Goal: Task Accomplishment & Management: Complete application form

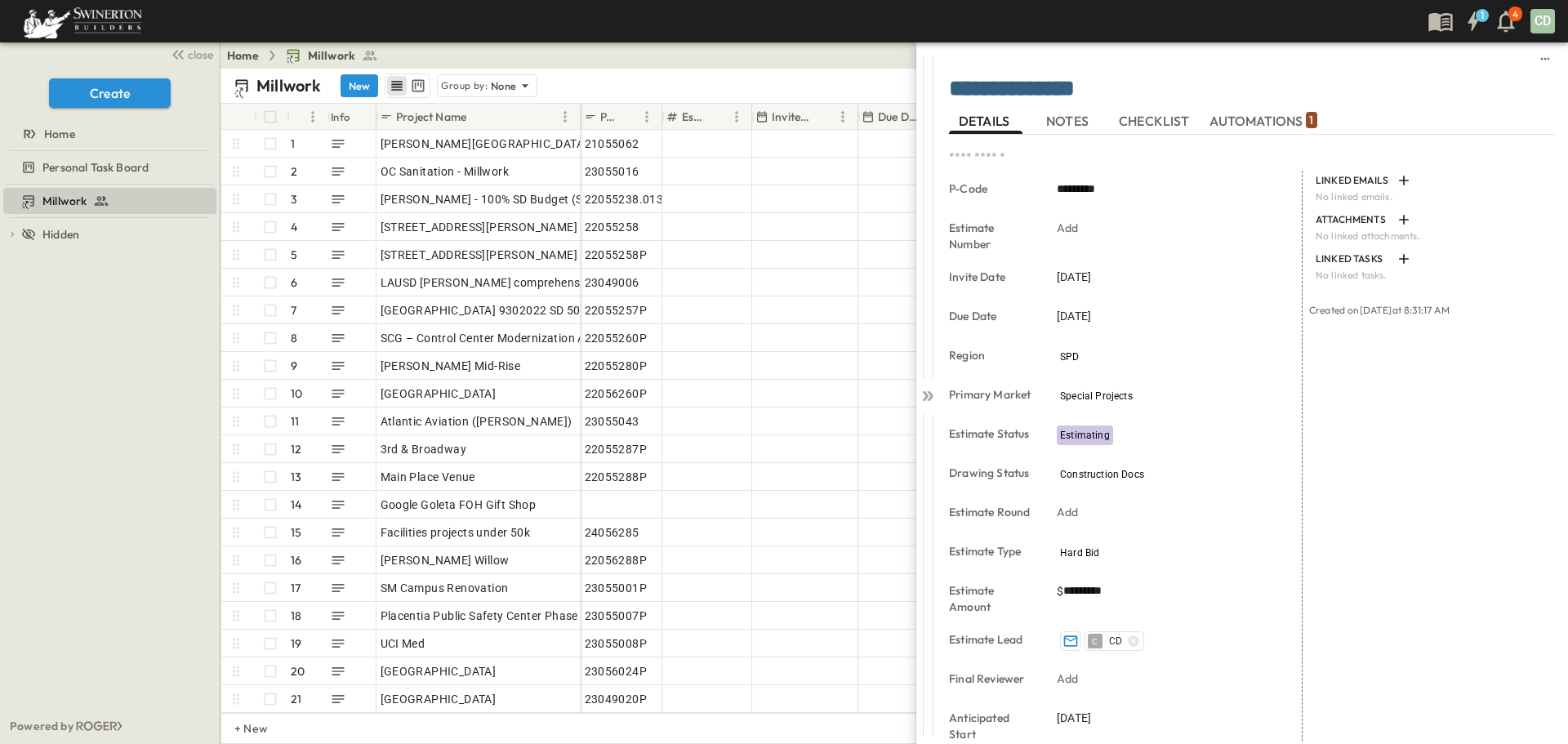
click at [780, 58] on div "Home Millwork Share" at bounding box center [895, 55] width 1348 height 26
click at [1539, 57] on icon "sidedrawer-menu" at bounding box center [1545, 58] width 13 height 13
click at [872, 65] on div "**********" at bounding box center [1216, 372] width 706 height 744
click at [1539, 55] on icon "sidedrawer-menu" at bounding box center [1545, 58] width 13 height 13
drag, startPoint x: 1500, startPoint y: 87, endPoint x: 962, endPoint y: 129, distance: 539.2
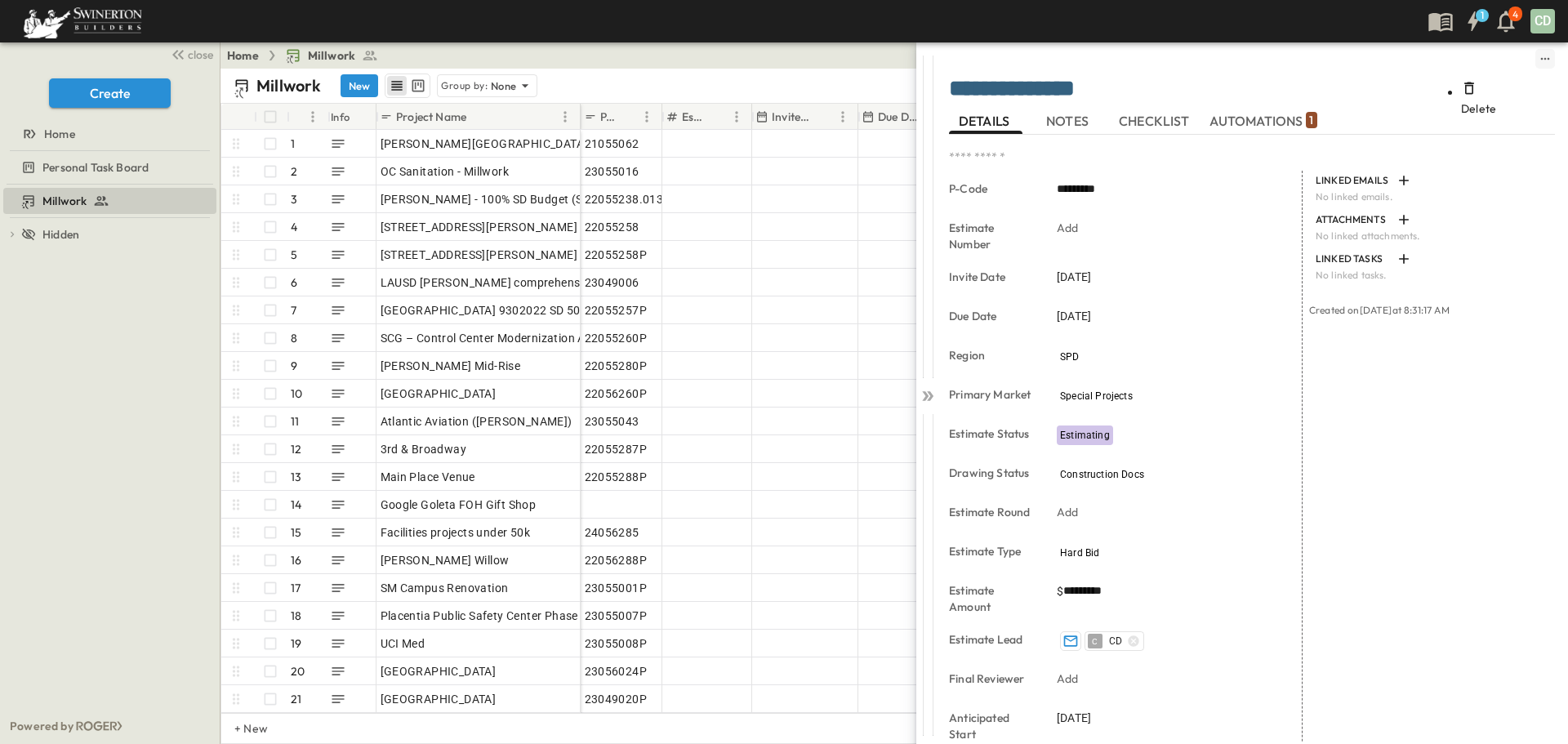
click at [1497, 101] on span "Delete" at bounding box center [1478, 108] width 35 height 15
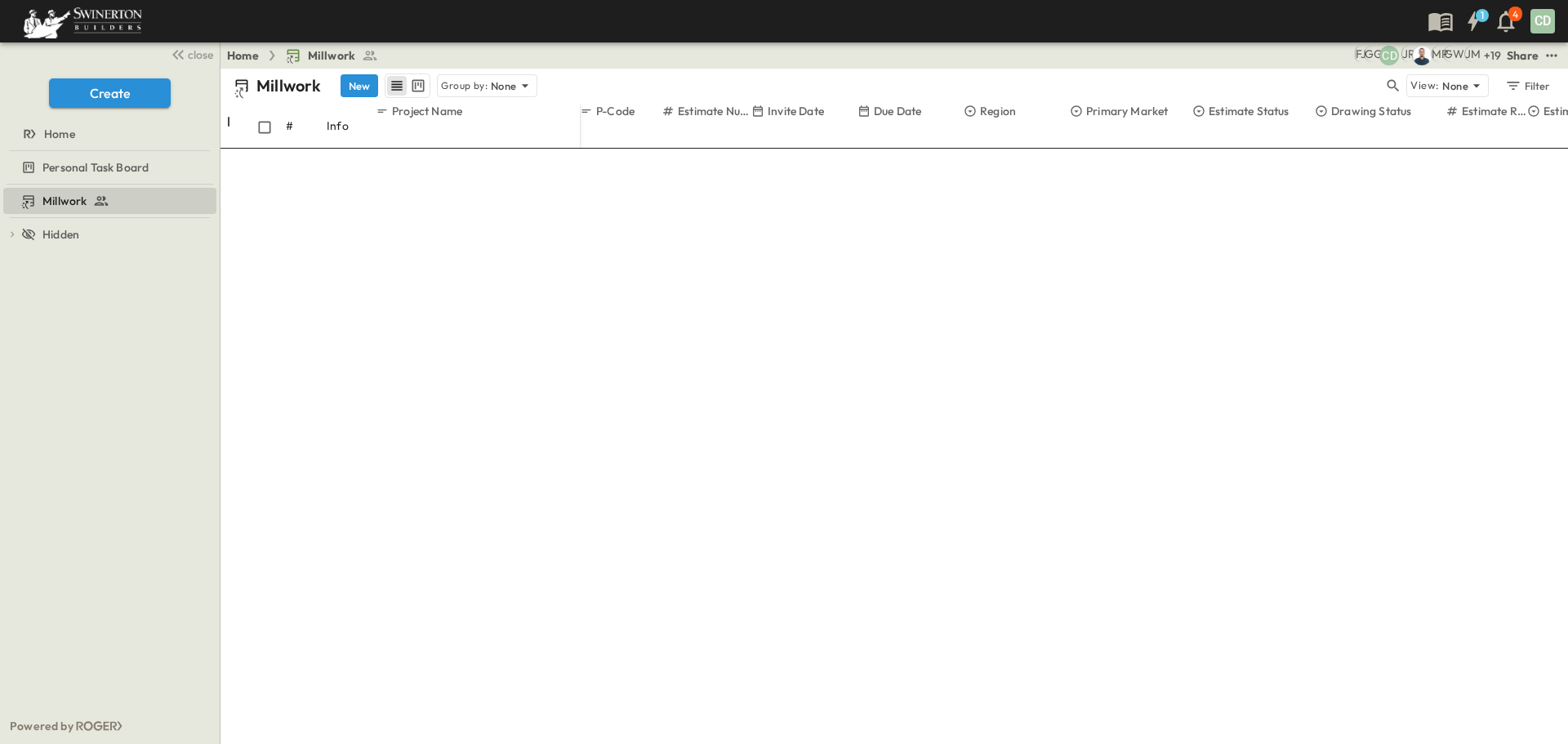
scroll to position [3839, 0]
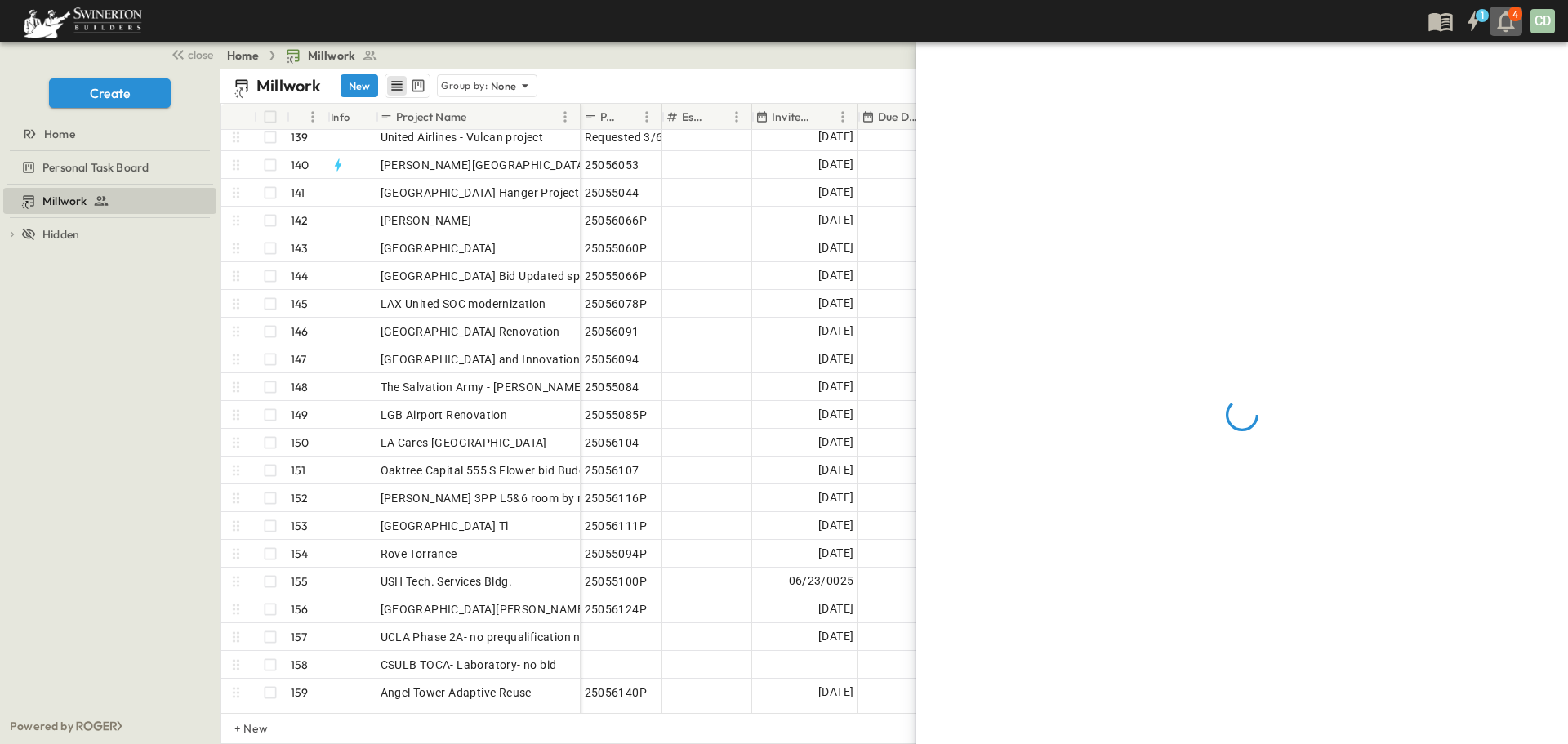
click at [1506, 18] on icon "button" at bounding box center [1506, 21] width 26 height 26
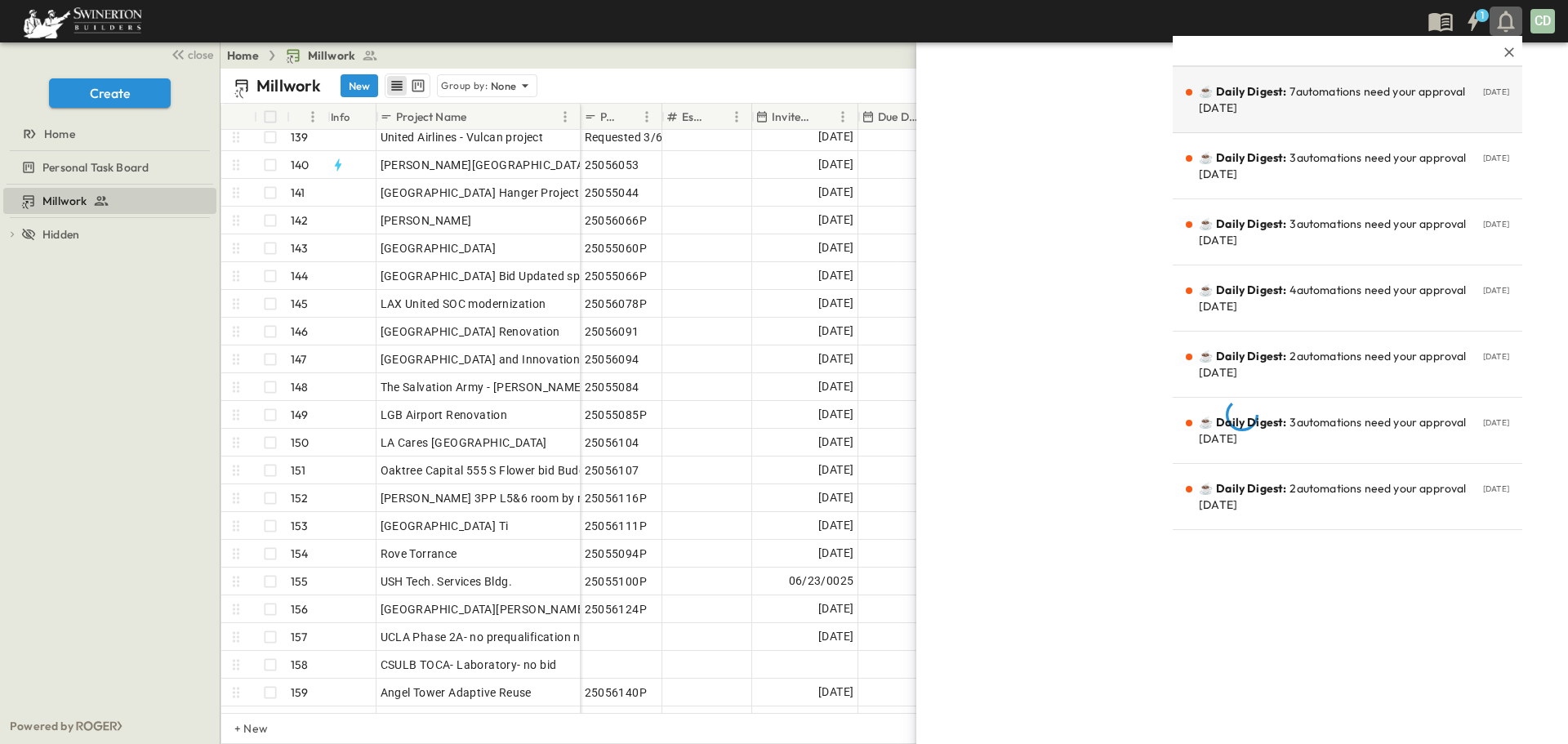
click at [1381, 114] on p "☕️ Daily Digest: 7 automations need your approval [DATE]" at bounding box center [1336, 99] width 274 height 33
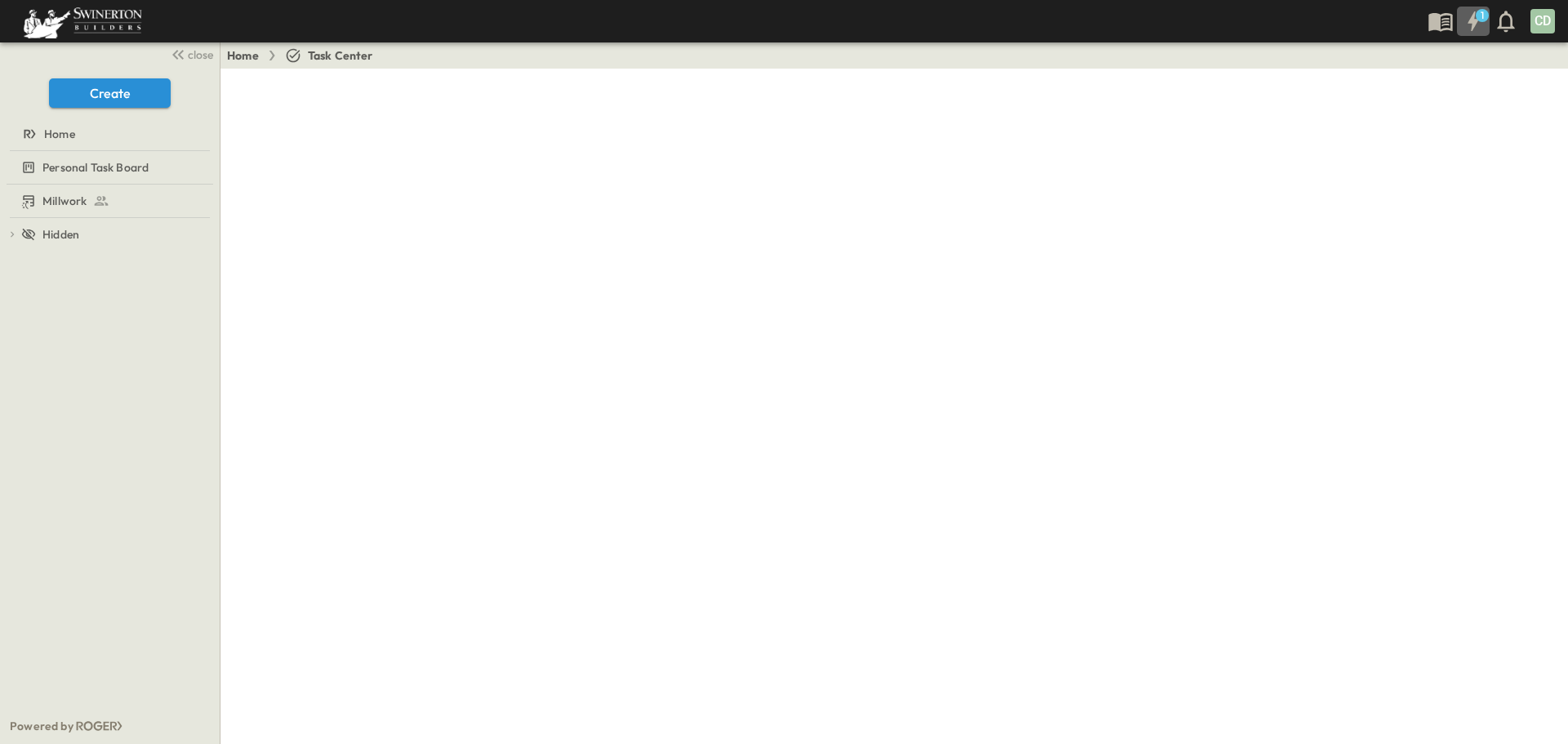
click at [1479, 16] on div "1" at bounding box center [1482, 15] width 13 height 13
click at [1507, 25] on icon "button" at bounding box center [1506, 21] width 26 height 26
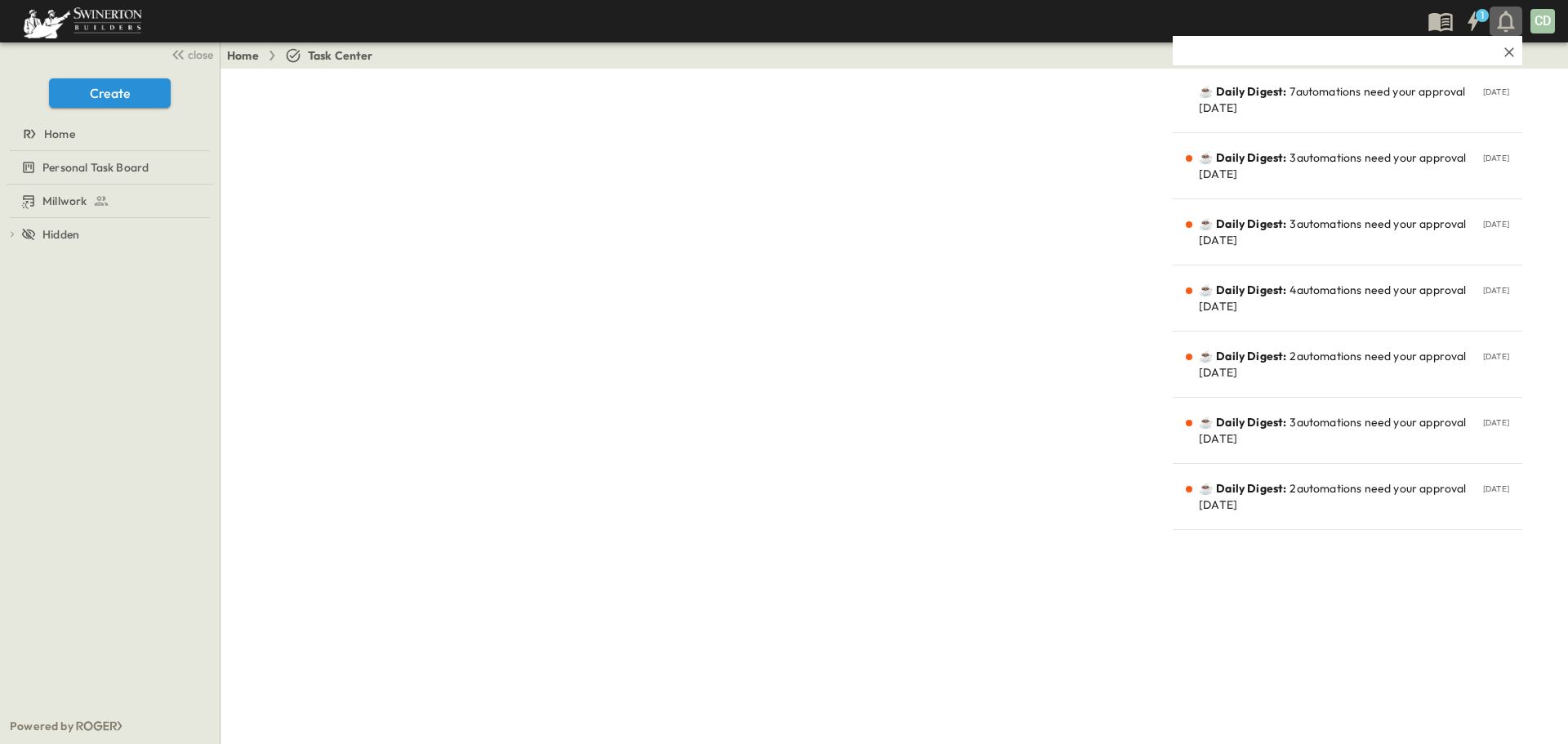
click at [1007, 243] on div at bounding box center [895, 407] width 1348 height 676
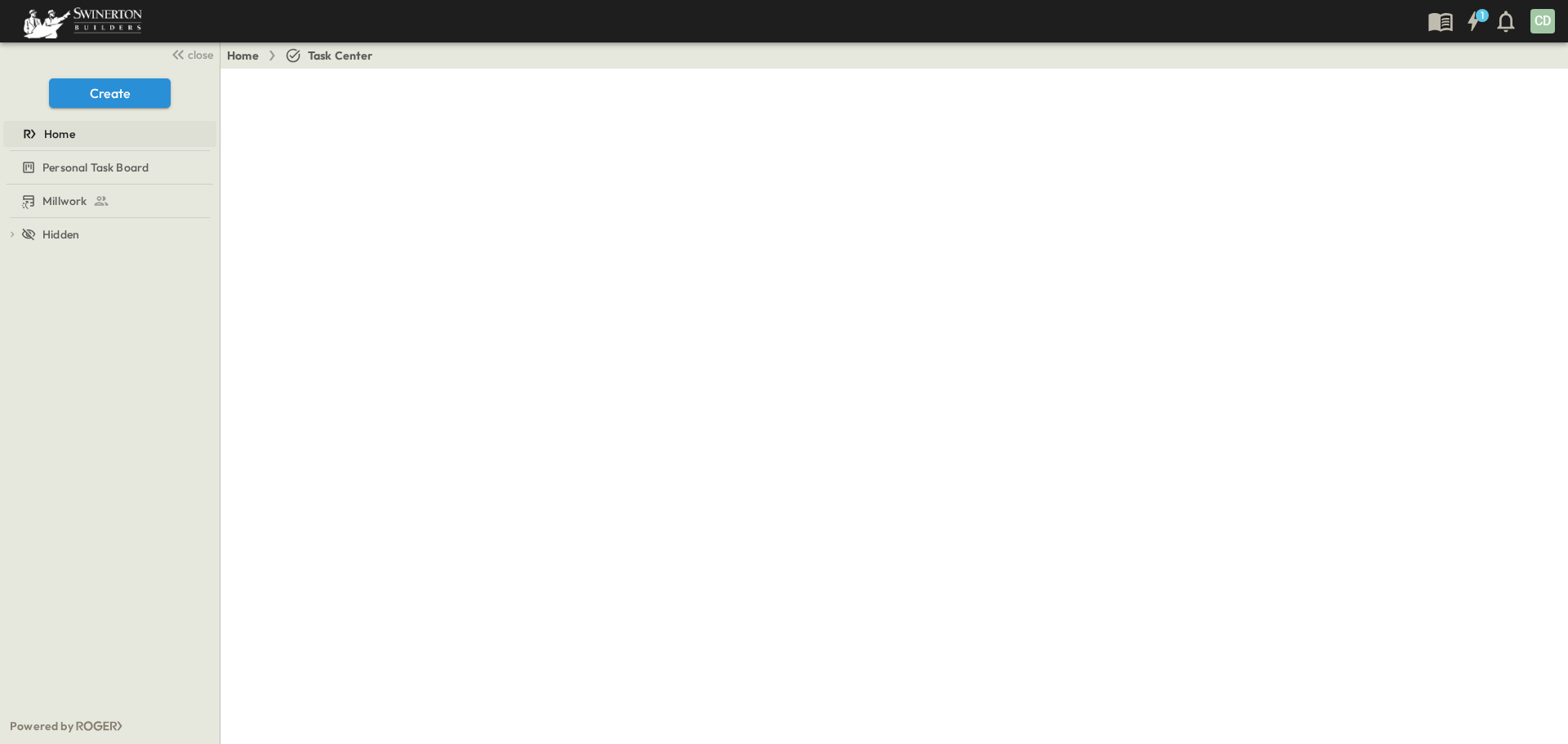
click at [96, 136] on div "Home" at bounding box center [108, 134] width 210 height 16
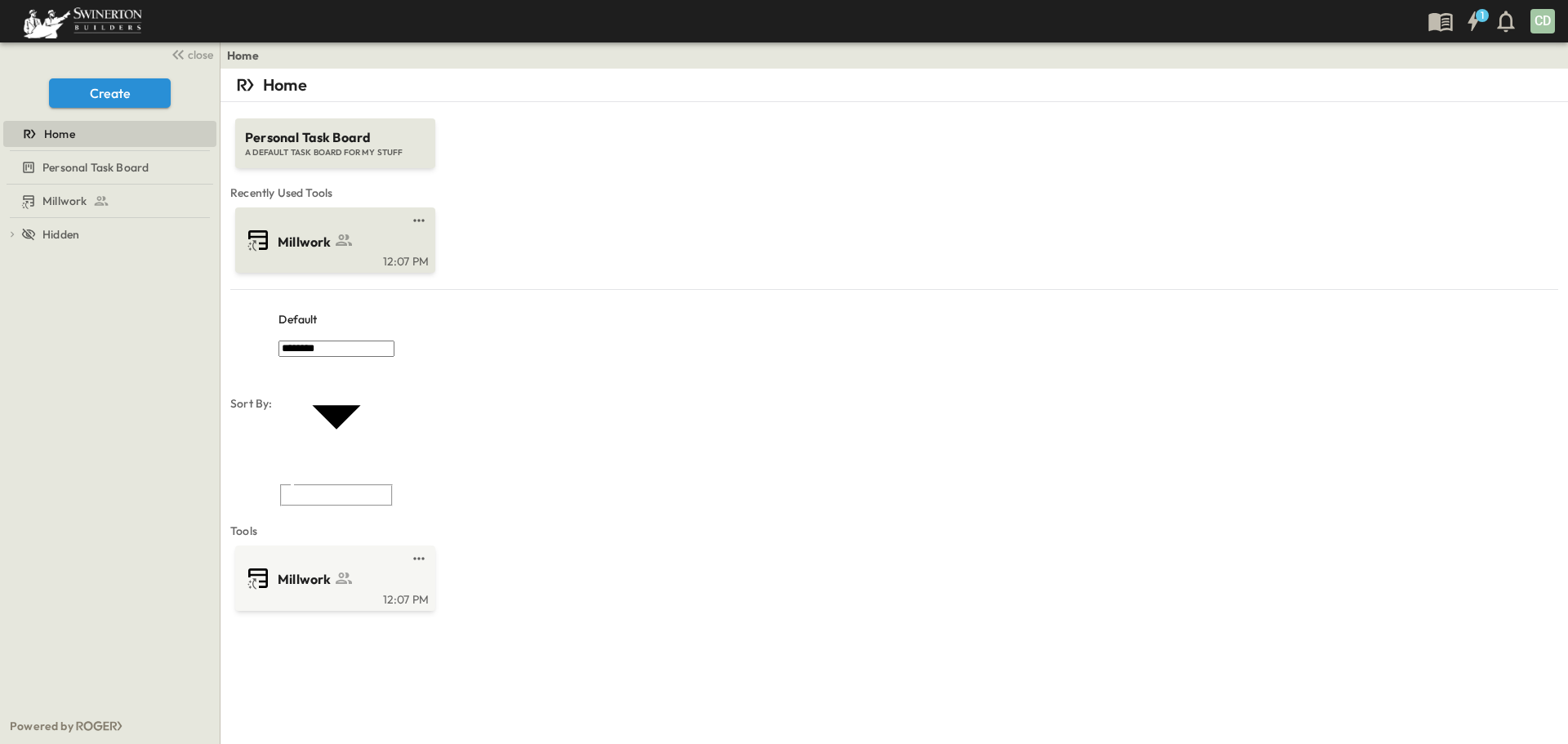
click at [317, 225] on link at bounding box center [331, 220] width 158 height 13
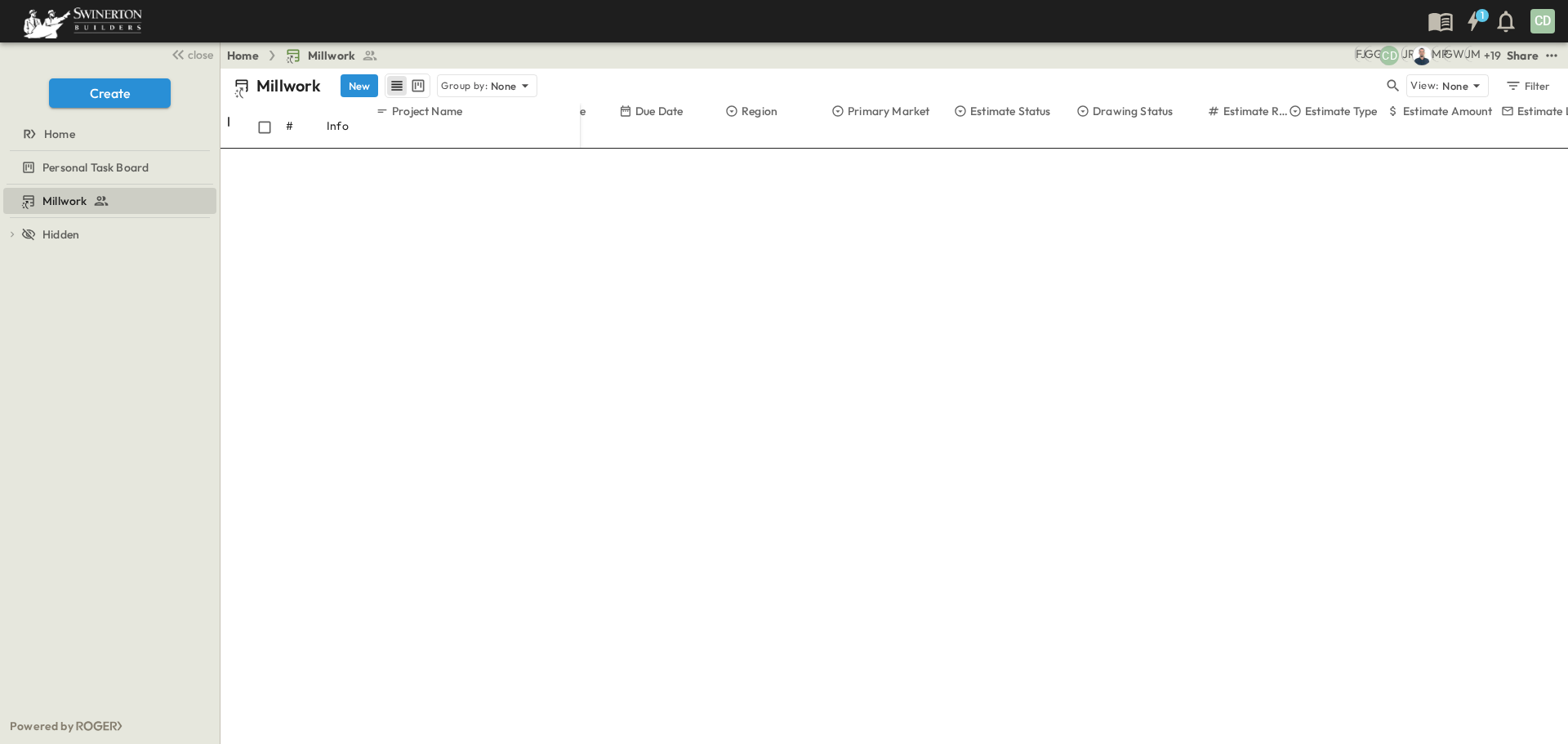
scroll to position [4040, 239]
click at [1172, 703] on span "Design Development" at bounding box center [1150, 709] width 93 height 13
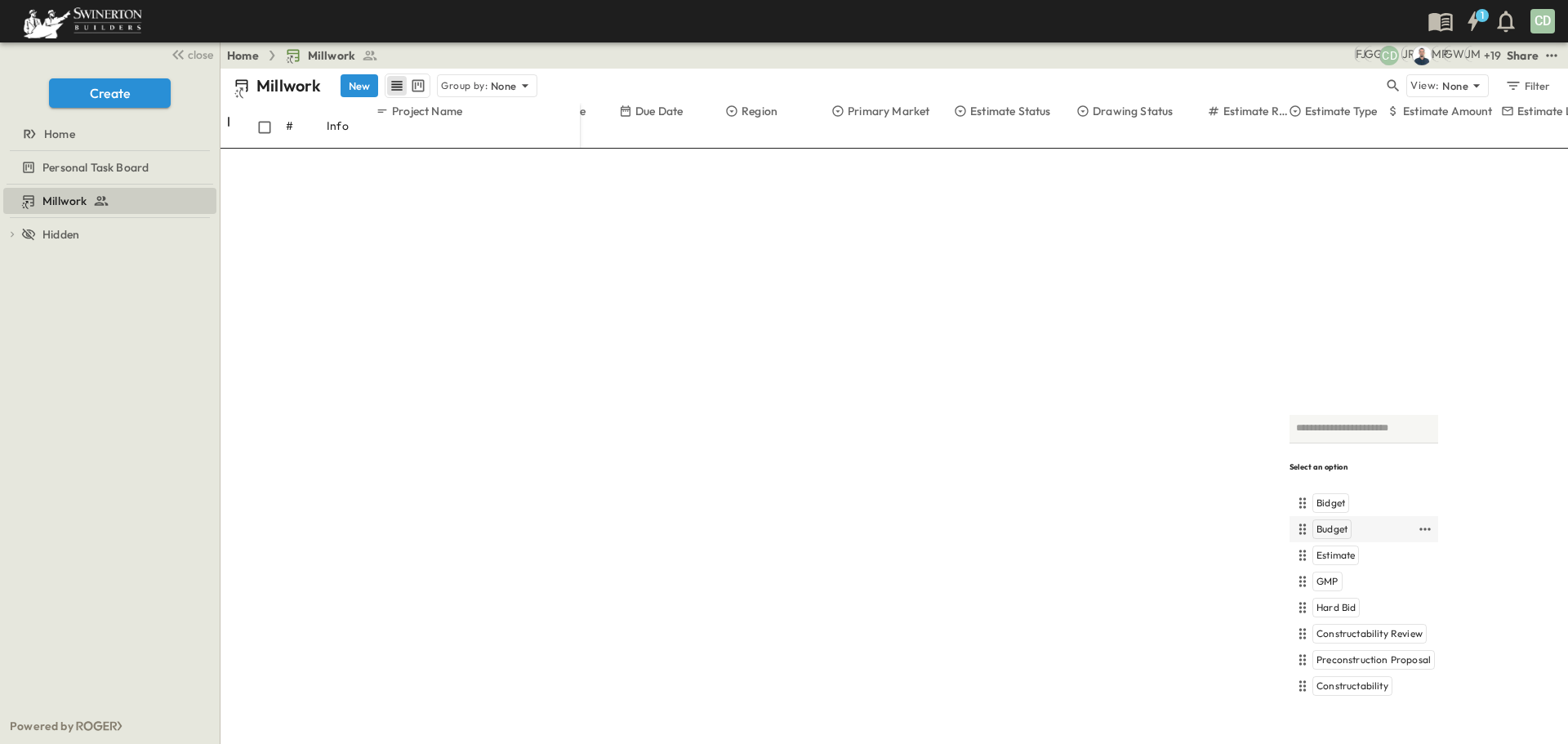
click at [1333, 529] on span "Budget" at bounding box center [1332, 529] width 31 height 13
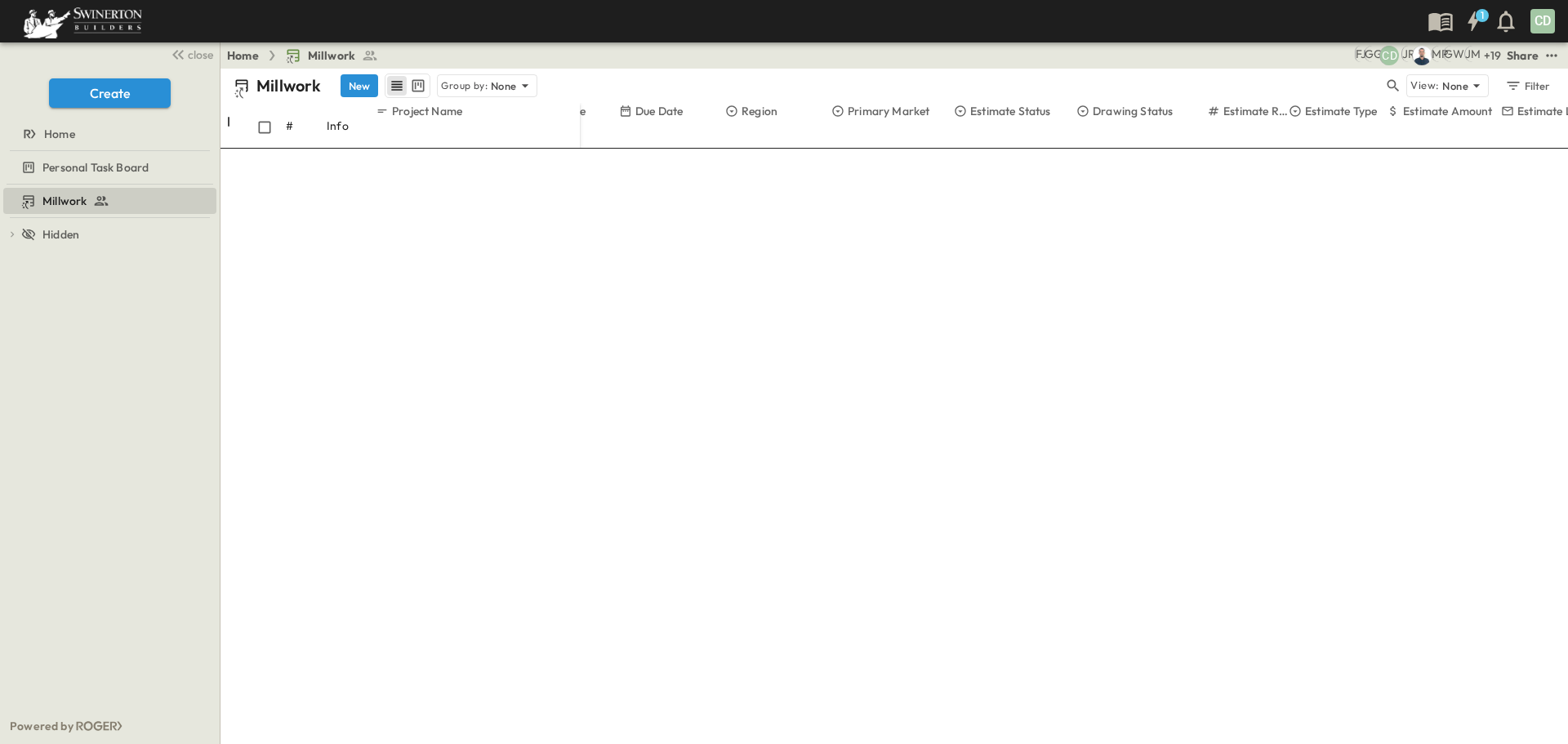
drag, startPoint x: 618, startPoint y: 122, endPoint x: 673, endPoint y: 125, distance: 54.8
click at [673, 180] on div at bounding box center [593, 203] width 160 height 46
click at [582, 180] on div at bounding box center [479, 203] width 207 height 46
drag, startPoint x: 781, startPoint y: 110, endPoint x: 751, endPoint y: 108, distance: 30.3
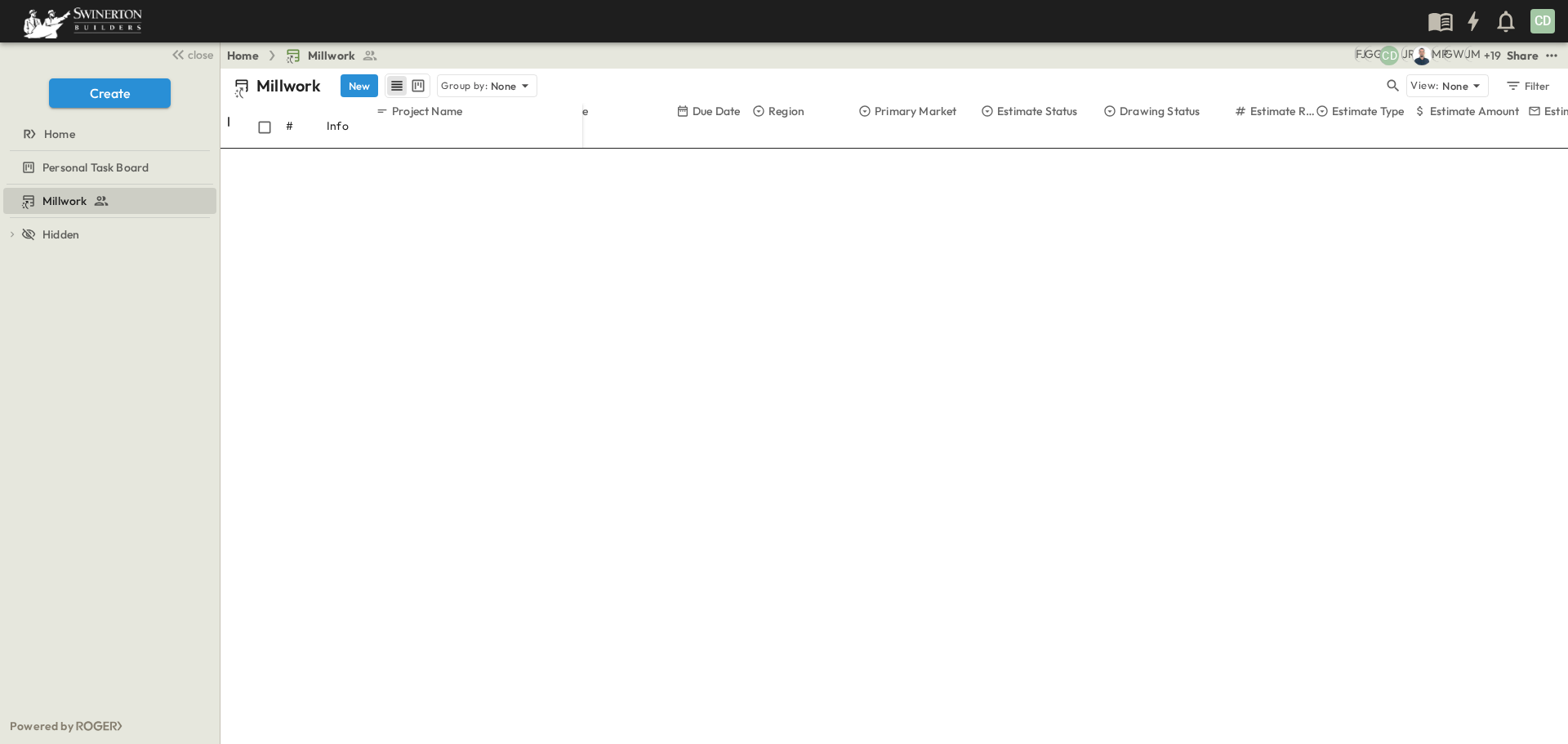
click at [751, 180] on div at bounding box center [714, 203] width 76 height 46
drag, startPoint x: 581, startPoint y: 123, endPoint x: 573, endPoint y: 125, distance: 8.3
click at [573, 180] on div at bounding box center [475, 203] width 199 height 46
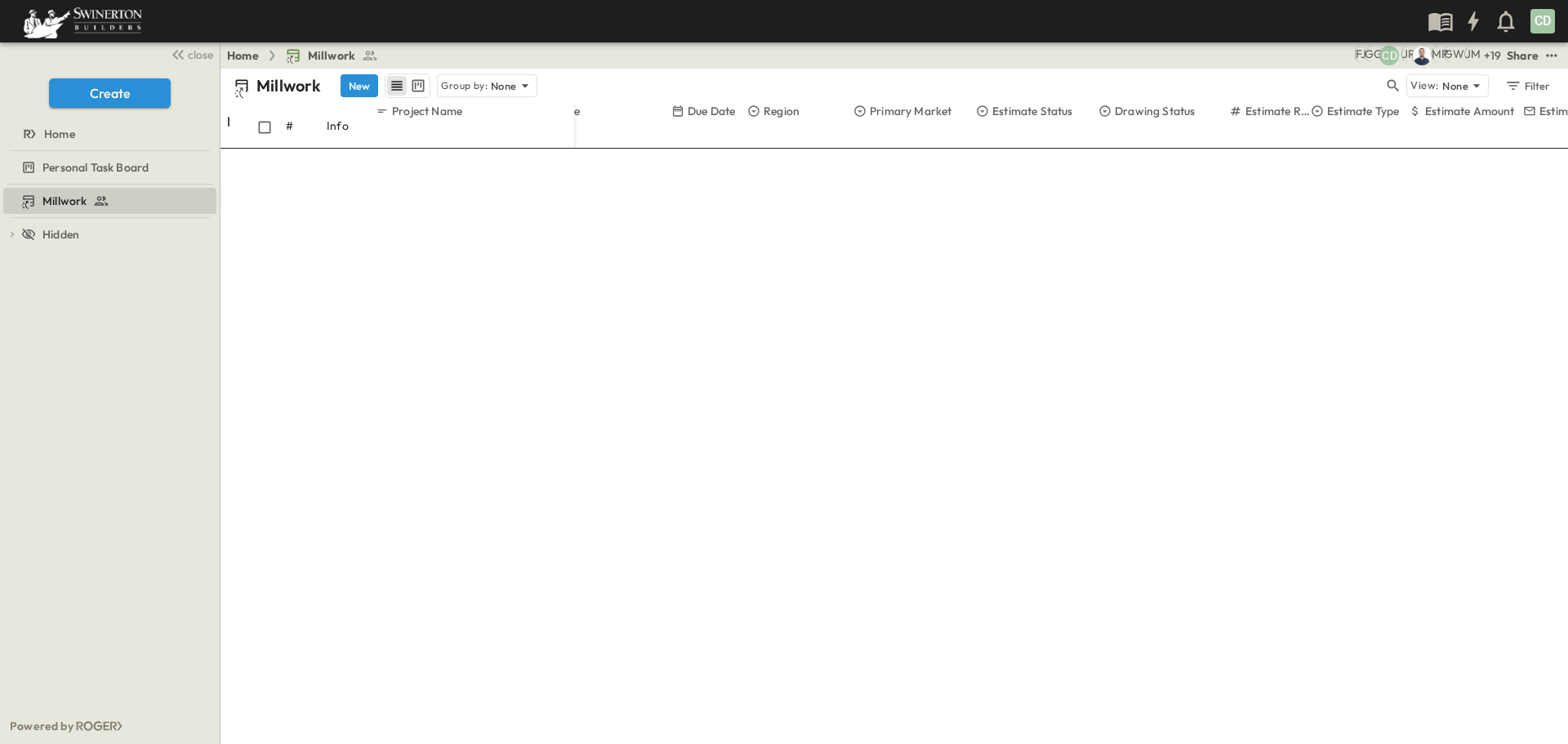
drag, startPoint x: 665, startPoint y: 116, endPoint x: 654, endPoint y: 122, distance: 12.8
click at [667, 180] on div at bounding box center [589, 203] width 164 height 46
drag, startPoint x: 572, startPoint y: 117, endPoint x: 571, endPoint y: 144, distance: 27.0
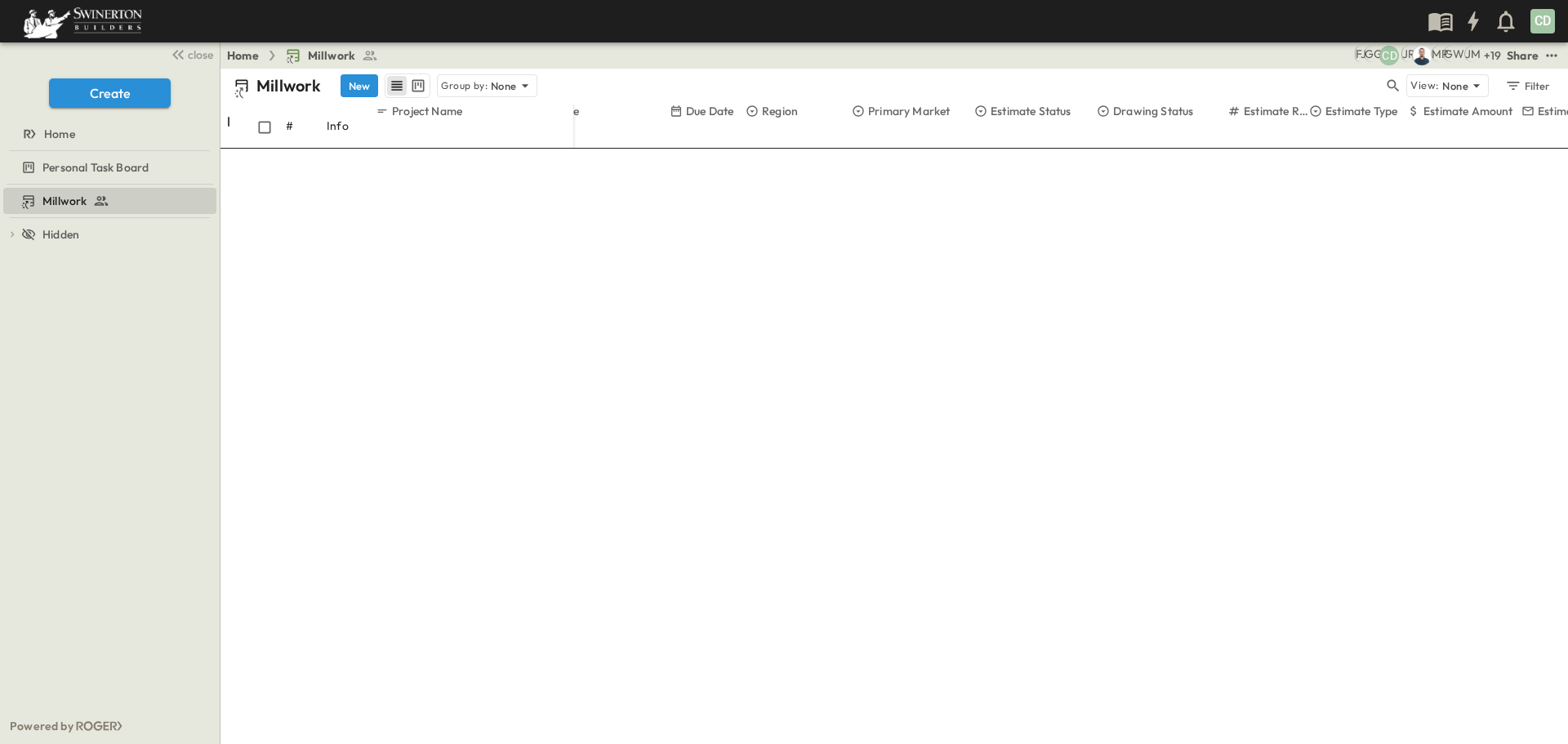
click at [756, 153] on icon "Menu" at bounding box center [755, 158] width 2 height 11
click at [688, 149] on icon "Menu" at bounding box center [679, 157] width 16 height 16
click at [517, 153] on icon "Menu" at bounding box center [516, 158] width 2 height 11
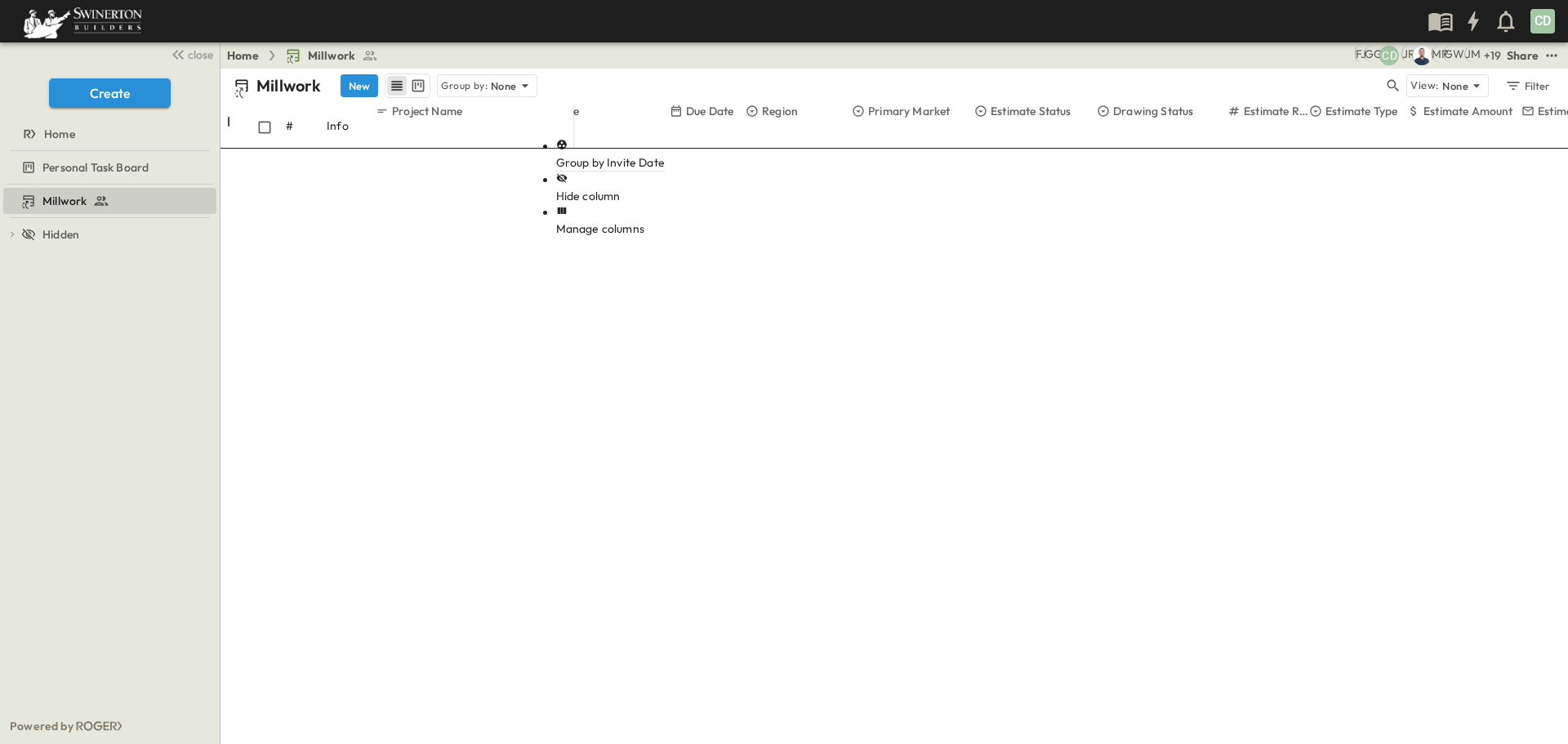
click at [524, 149] on icon "Menu" at bounding box center [516, 157] width 16 height 16
click at [394, 150] on icon "Menu" at bounding box center [385, 158] width 16 height 16
click at [386, 153] on icon "Menu" at bounding box center [385, 158] width 2 height 11
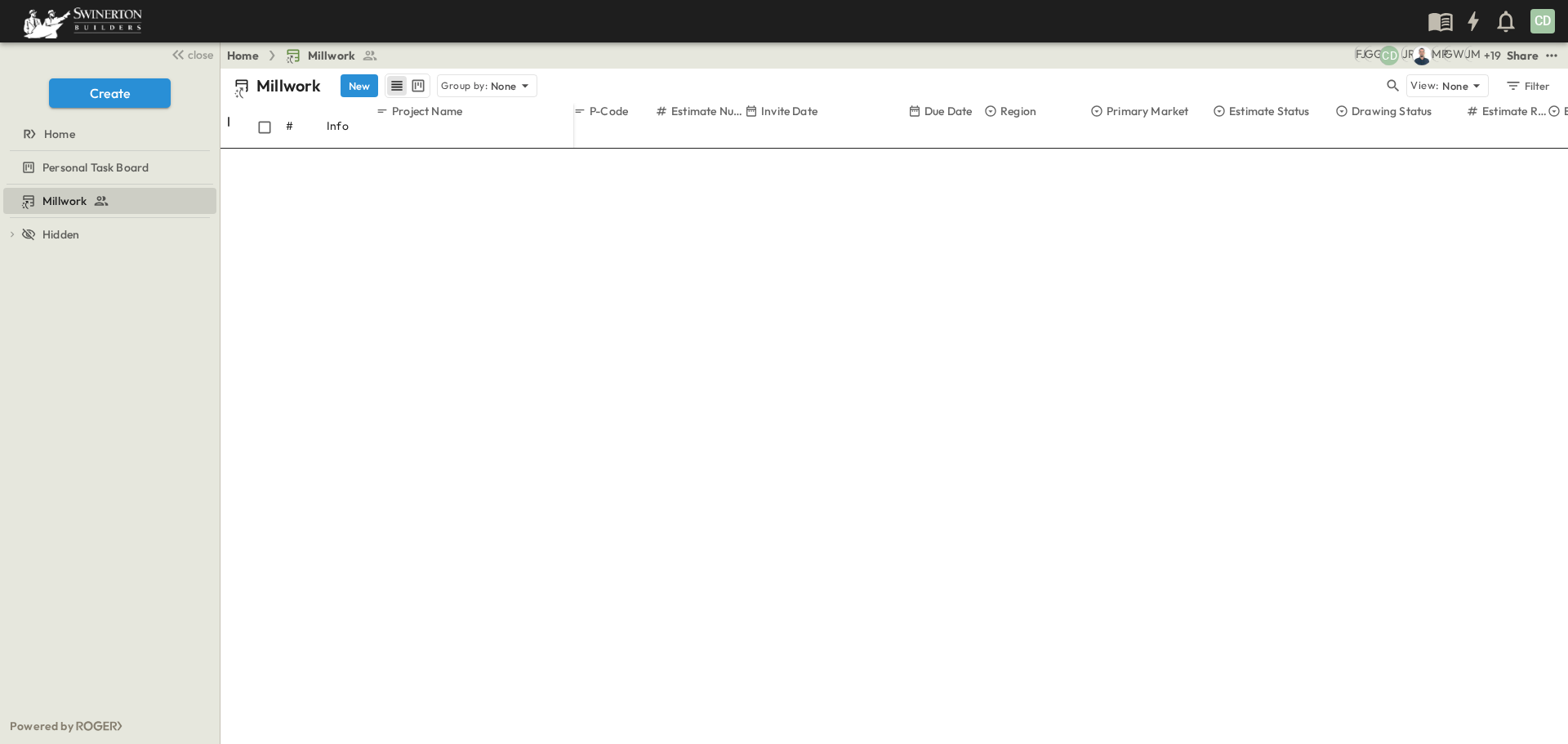
scroll to position [2733, 0]
click at [524, 85] on icon at bounding box center [524, 85] width 7 height 3
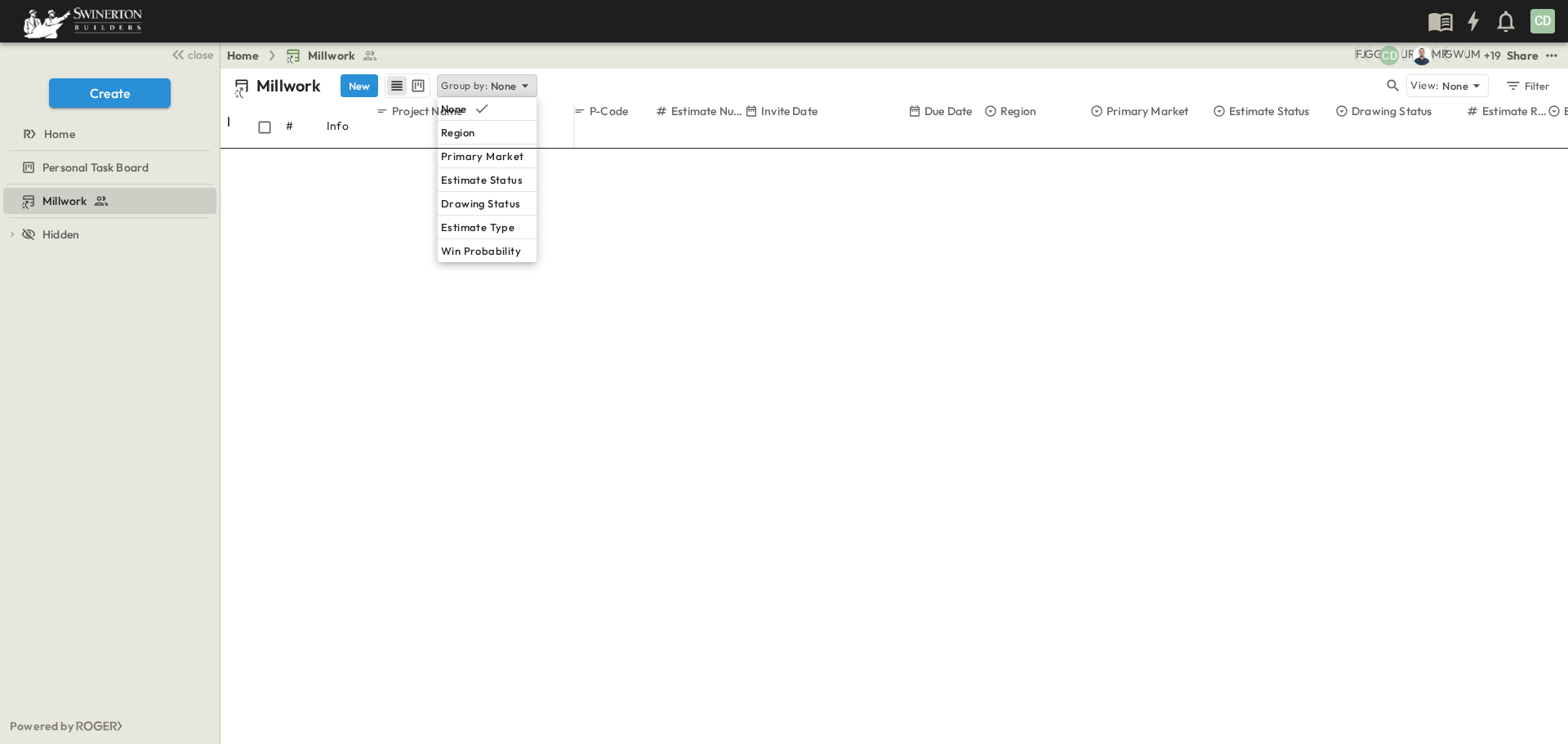
click at [582, 90] on div "Millwork New Group by: None" at bounding box center [809, 86] width 1150 height 25
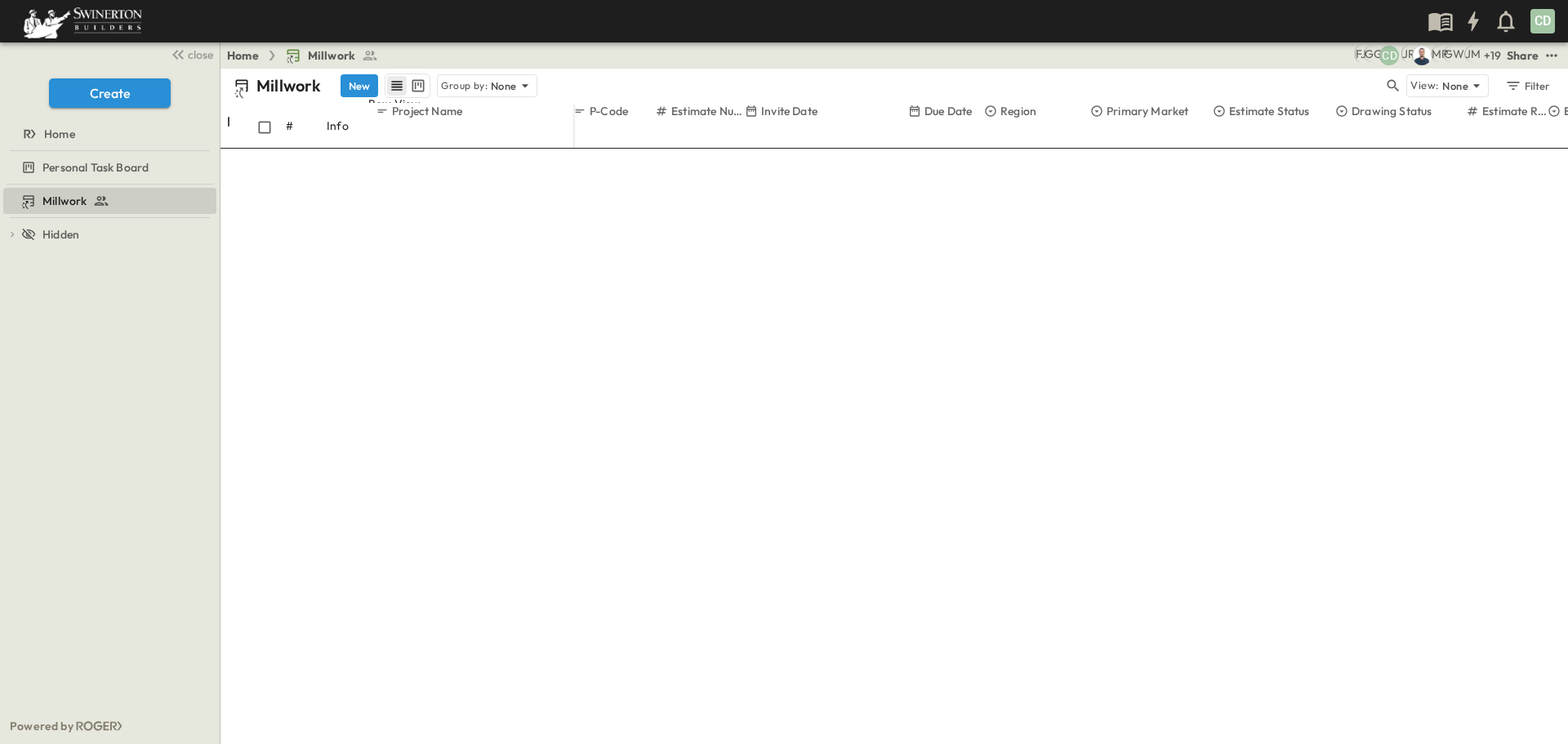
click at [393, 83] on icon "row view" at bounding box center [397, 86] width 16 height 16
click at [95, 236] on div "Hidden" at bounding box center [118, 234] width 195 height 16
click at [72, 136] on span "Home" at bounding box center [59, 134] width 31 height 16
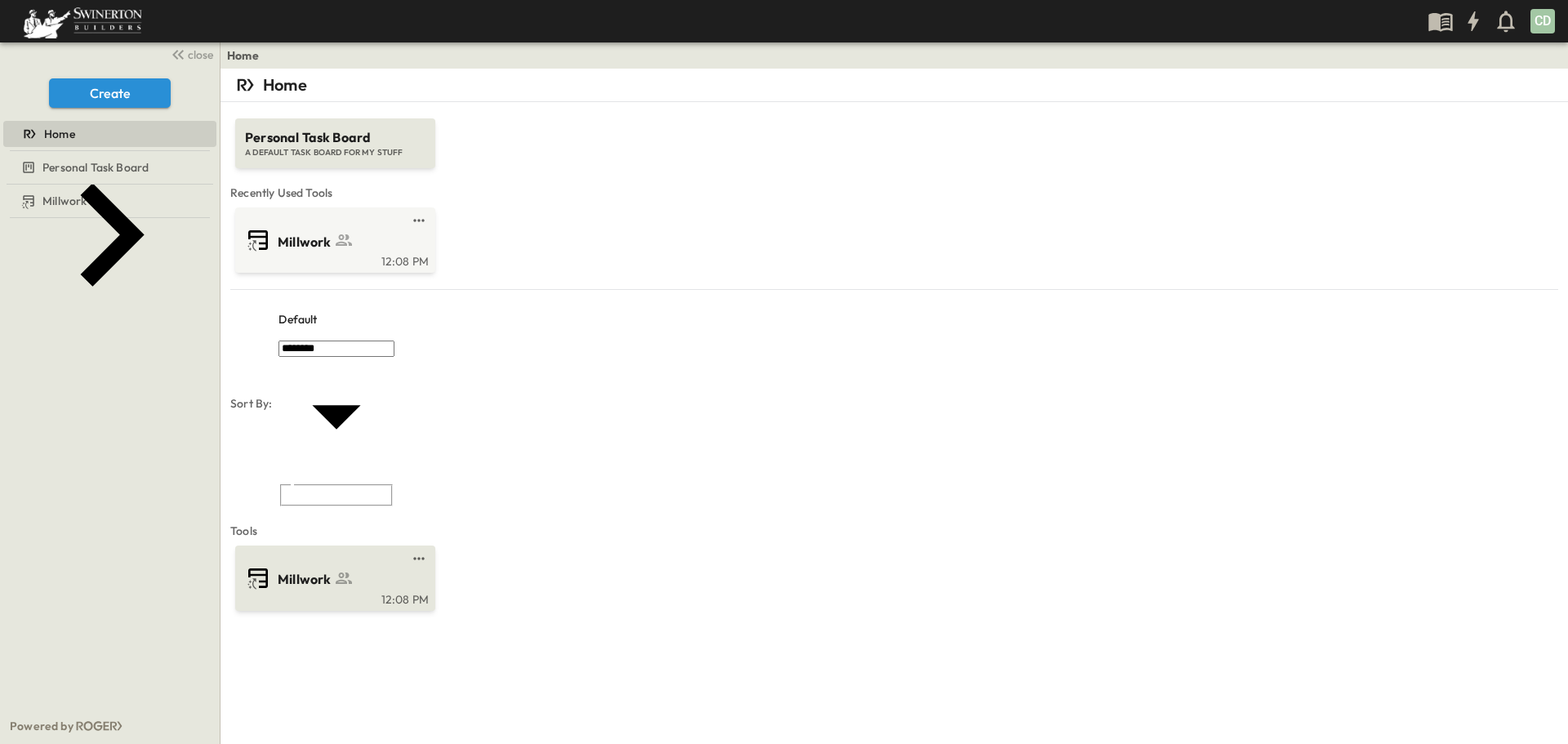
click at [352, 569] on icon at bounding box center [344, 579] width 20 height 20
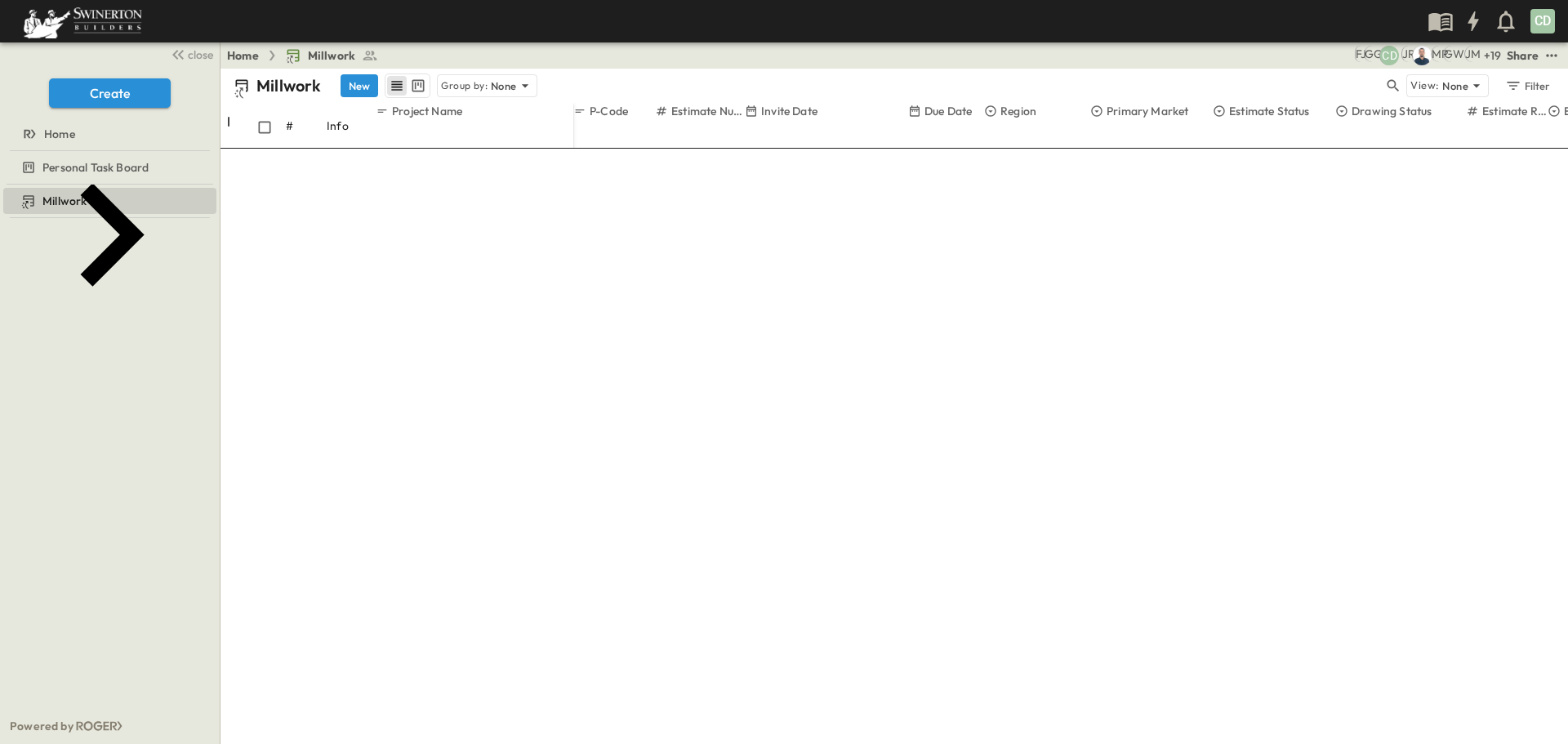
scroll to position [4040, 0]
drag, startPoint x: 352, startPoint y: 83, endPoint x: 314, endPoint y: 377, distance: 296.6
click at [352, 83] on button "New" at bounding box center [360, 85] width 38 height 23
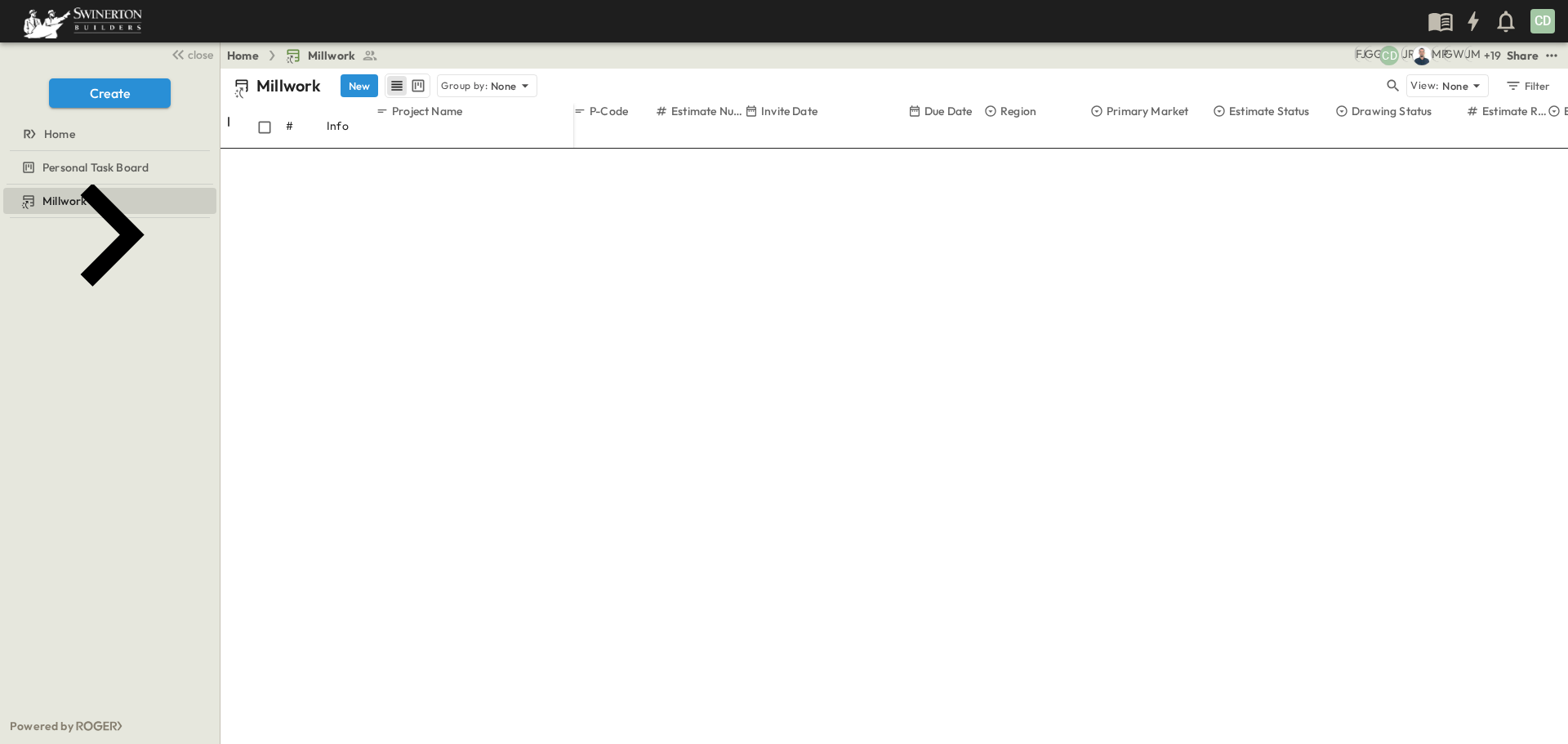
type input "**********"
type input "*********"
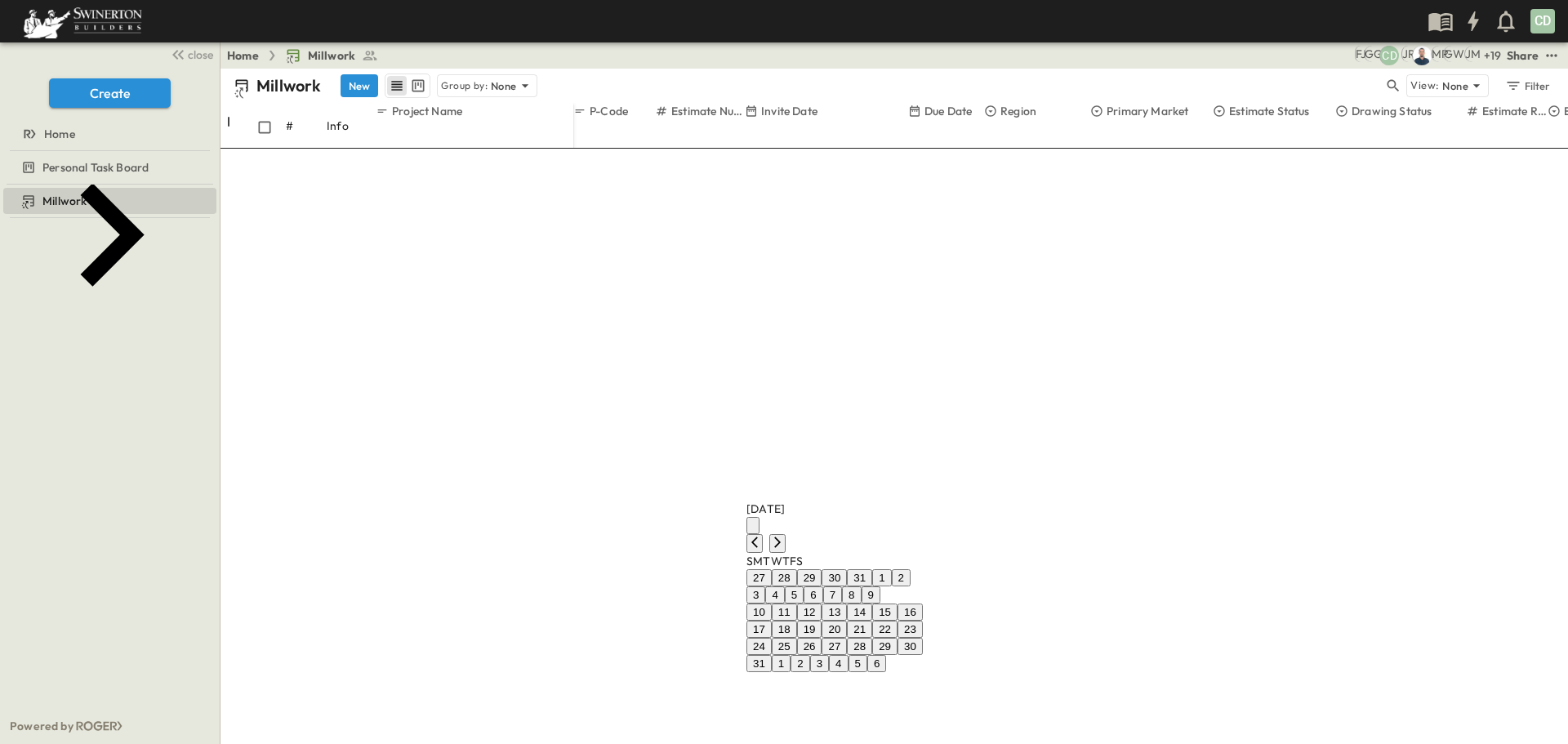
click at [847, 638] on button "27" at bounding box center [834, 646] width 25 height 17
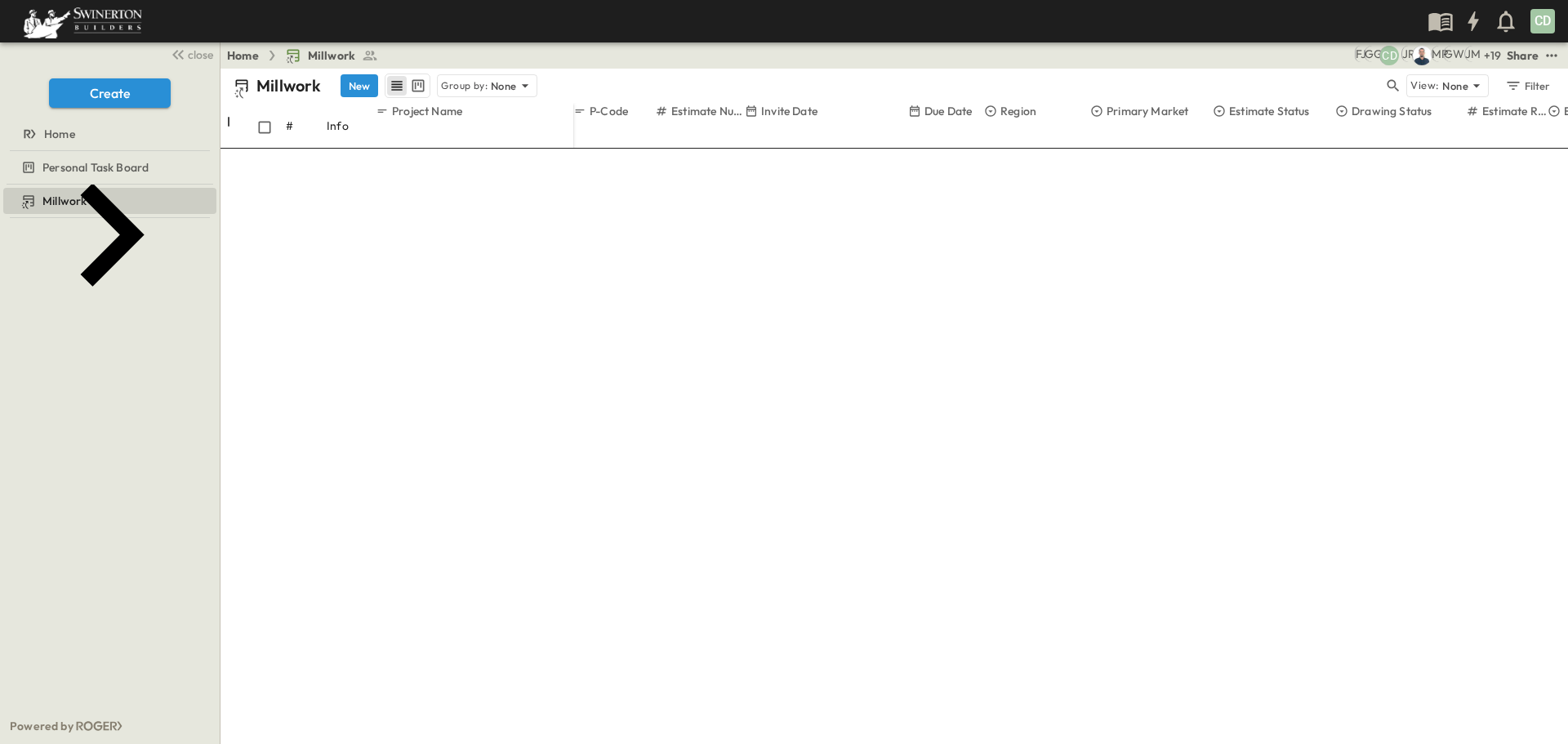
type input "**********"
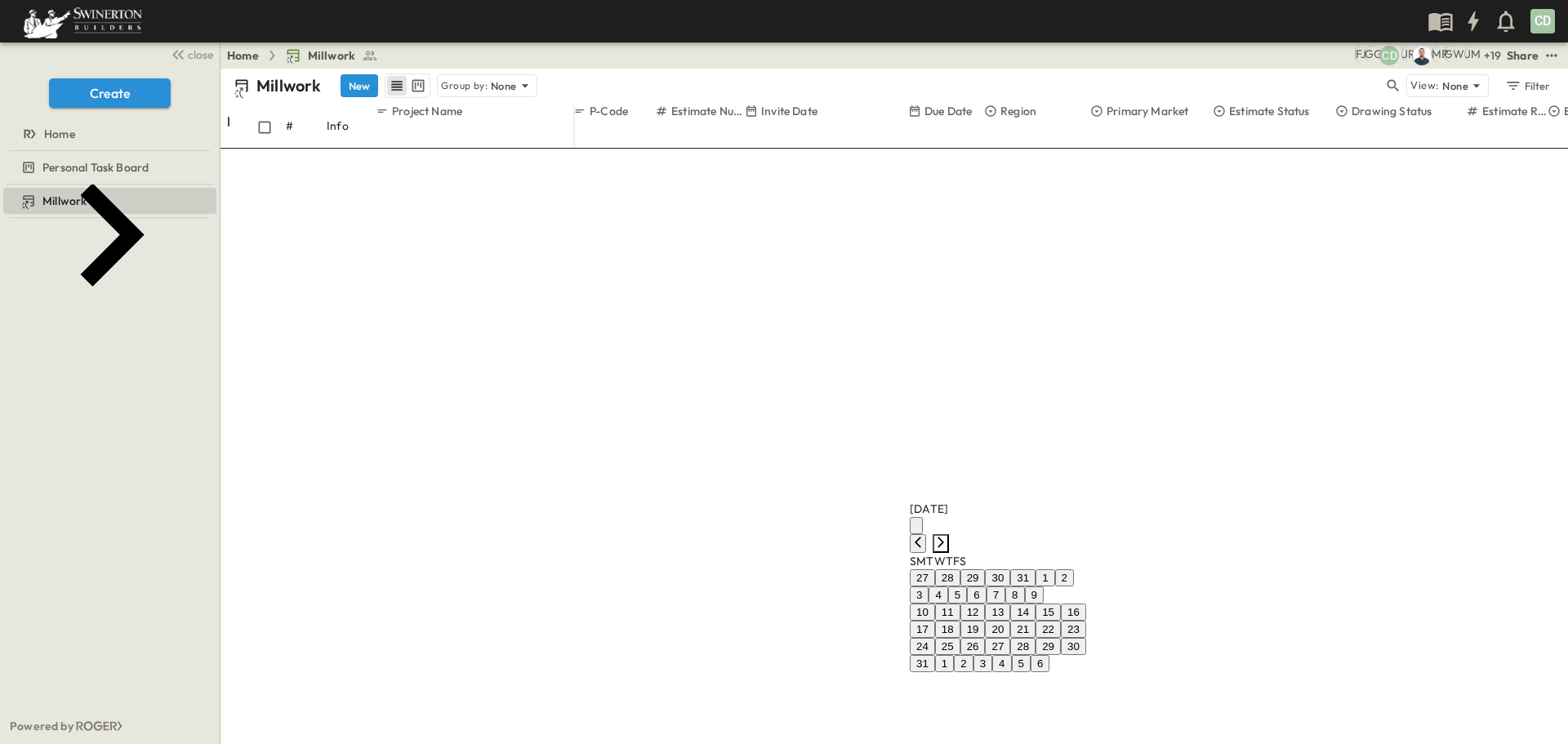
click at [948, 536] on icon "Next month" at bounding box center [941, 542] width 13 height 13
click at [948, 604] on button "8" at bounding box center [938, 612] width 19 height 17
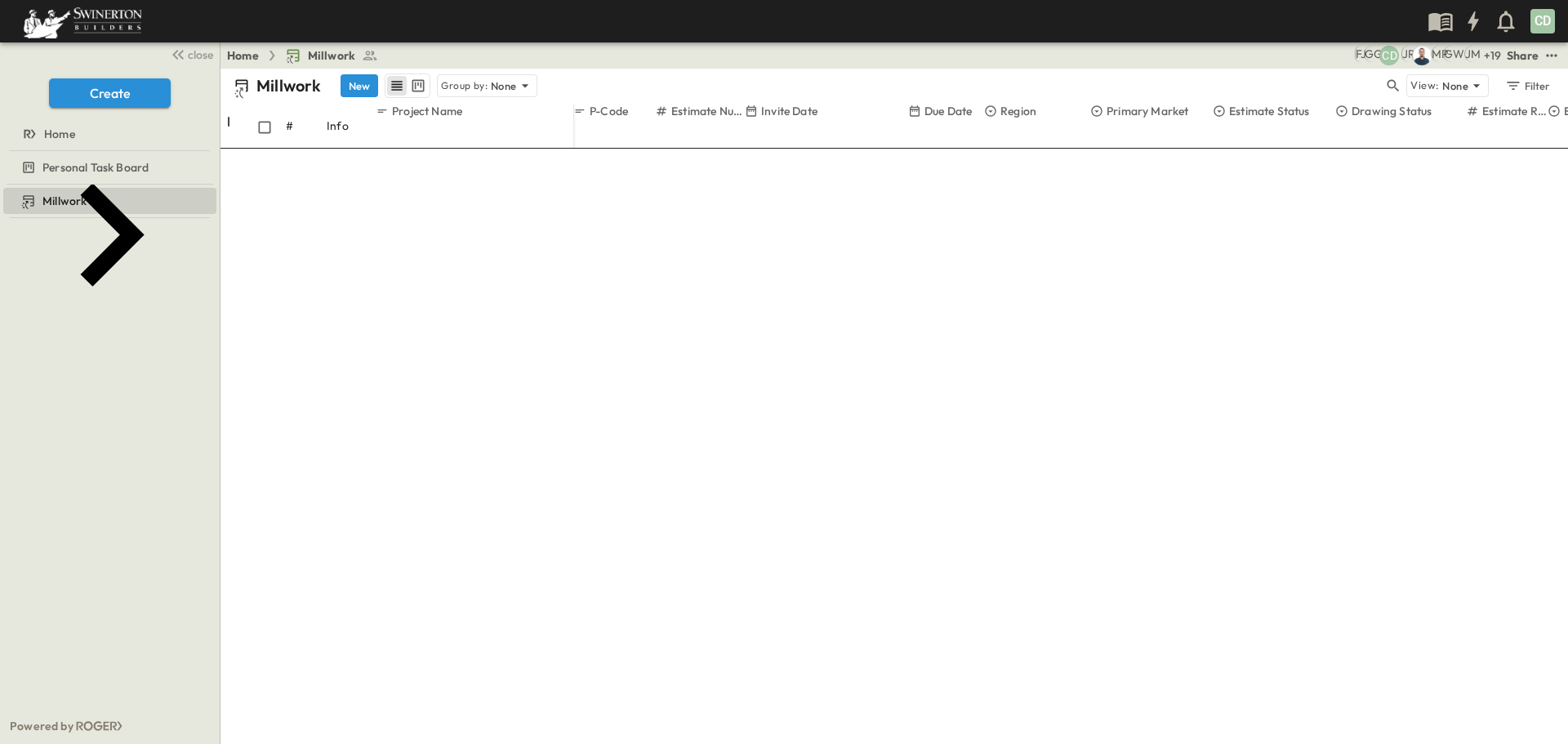
drag, startPoint x: 1026, startPoint y: 583, endPoint x: 1028, endPoint y: 625, distance: 41.7
click at [1026, 582] on span "SPD" at bounding box center [1022, 581] width 20 height 13
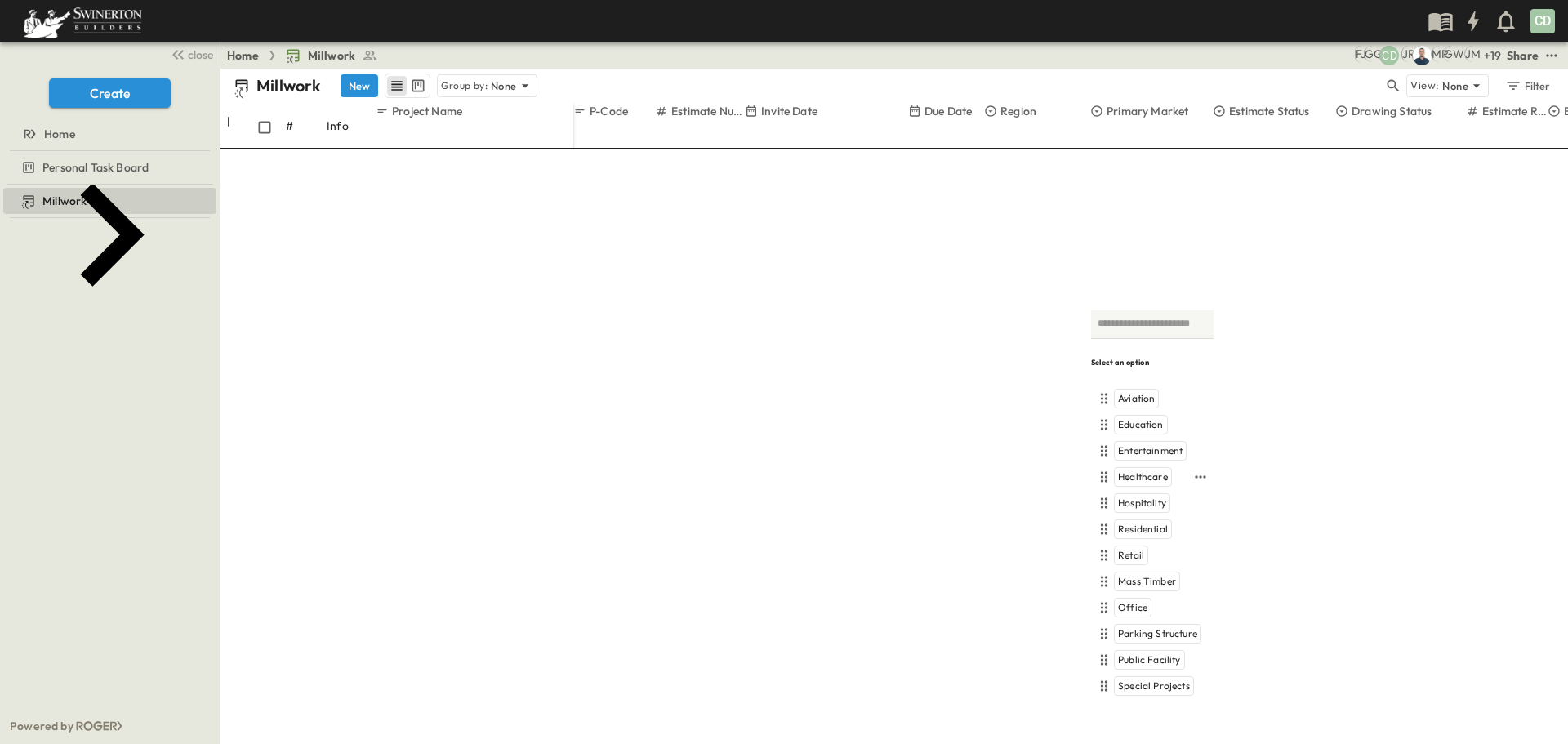
drag, startPoint x: 1149, startPoint y: 478, endPoint x: 1117, endPoint y: 545, distance: 74.2
click at [1149, 477] on span "Healthcare" at bounding box center [1143, 477] width 50 height 13
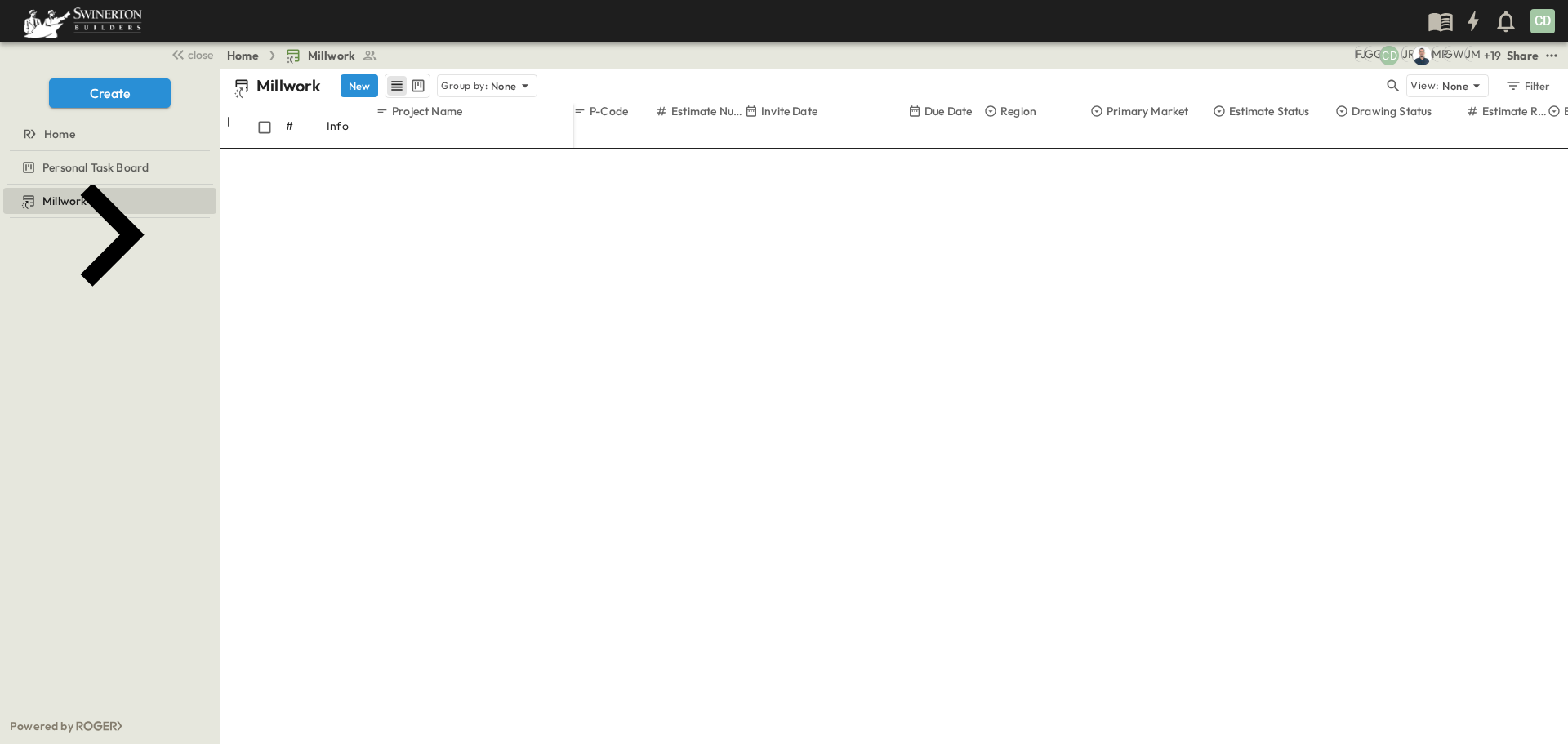
click at [1264, 582] on span "Estimating" at bounding box center [1265, 581] width 48 height 13
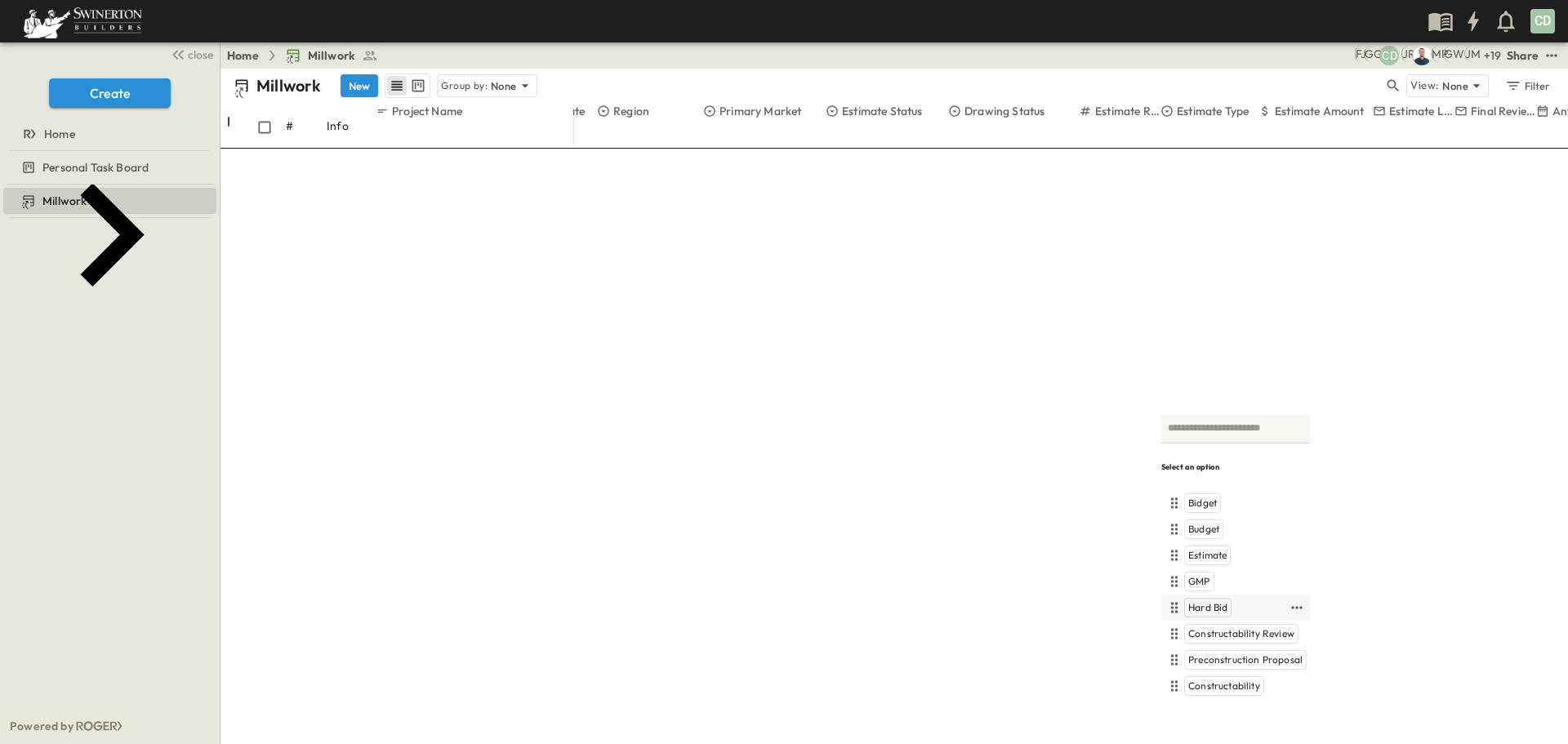
click at [1189, 606] on span "Hard Bid" at bounding box center [1208, 607] width 39 height 13
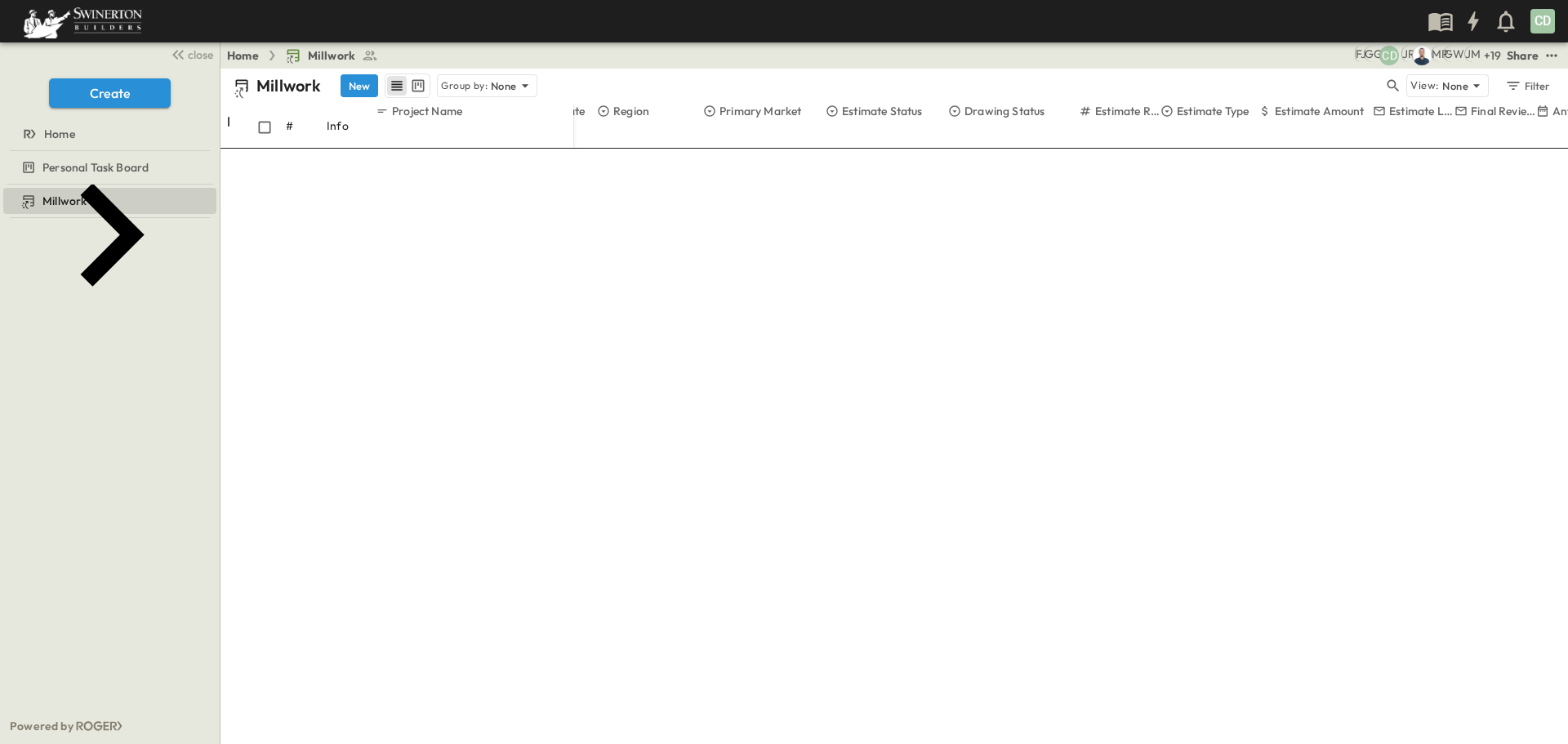
type input "*"
type input "*****"
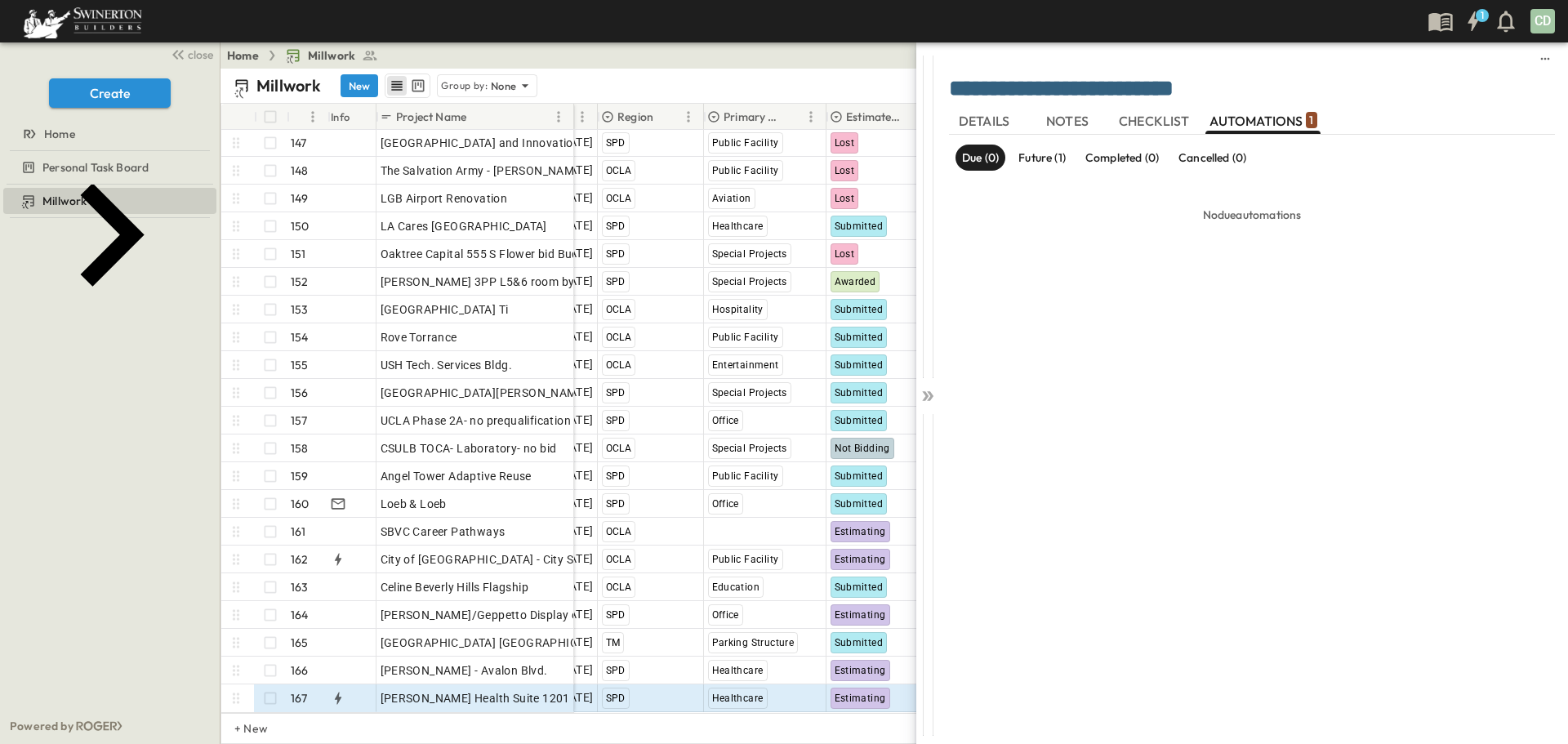
click at [1026, 161] on p "Future (1)" at bounding box center [1042, 157] width 47 height 16
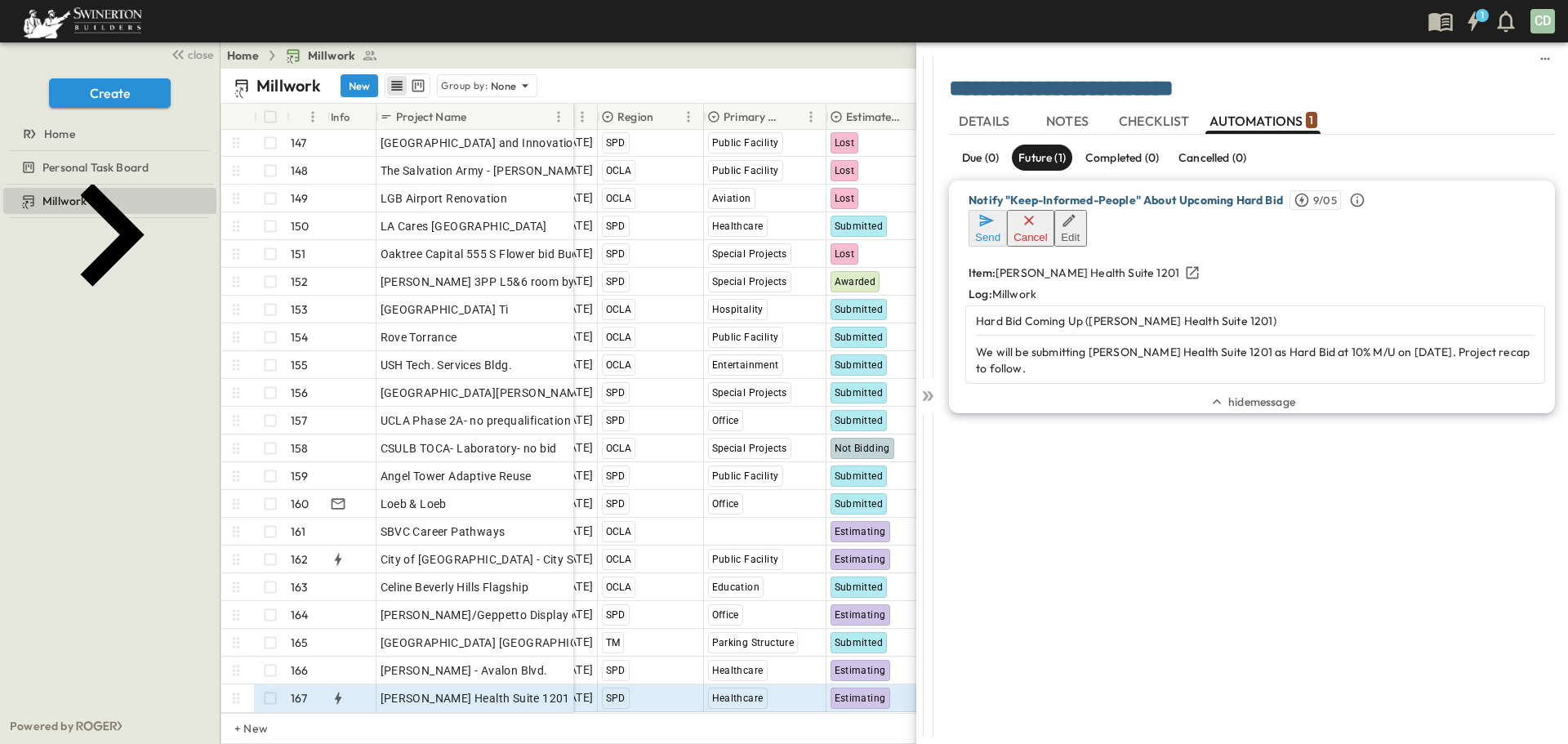
click at [1114, 537] on div "Due (0) Future (1) Completed (0) Cancelled (0) Notify "Keep-Informed-People" Ab…" at bounding box center [1252, 430] width 606 height 591
click at [1256, 394] on span "hide message" at bounding box center [1262, 402] width 67 height 16
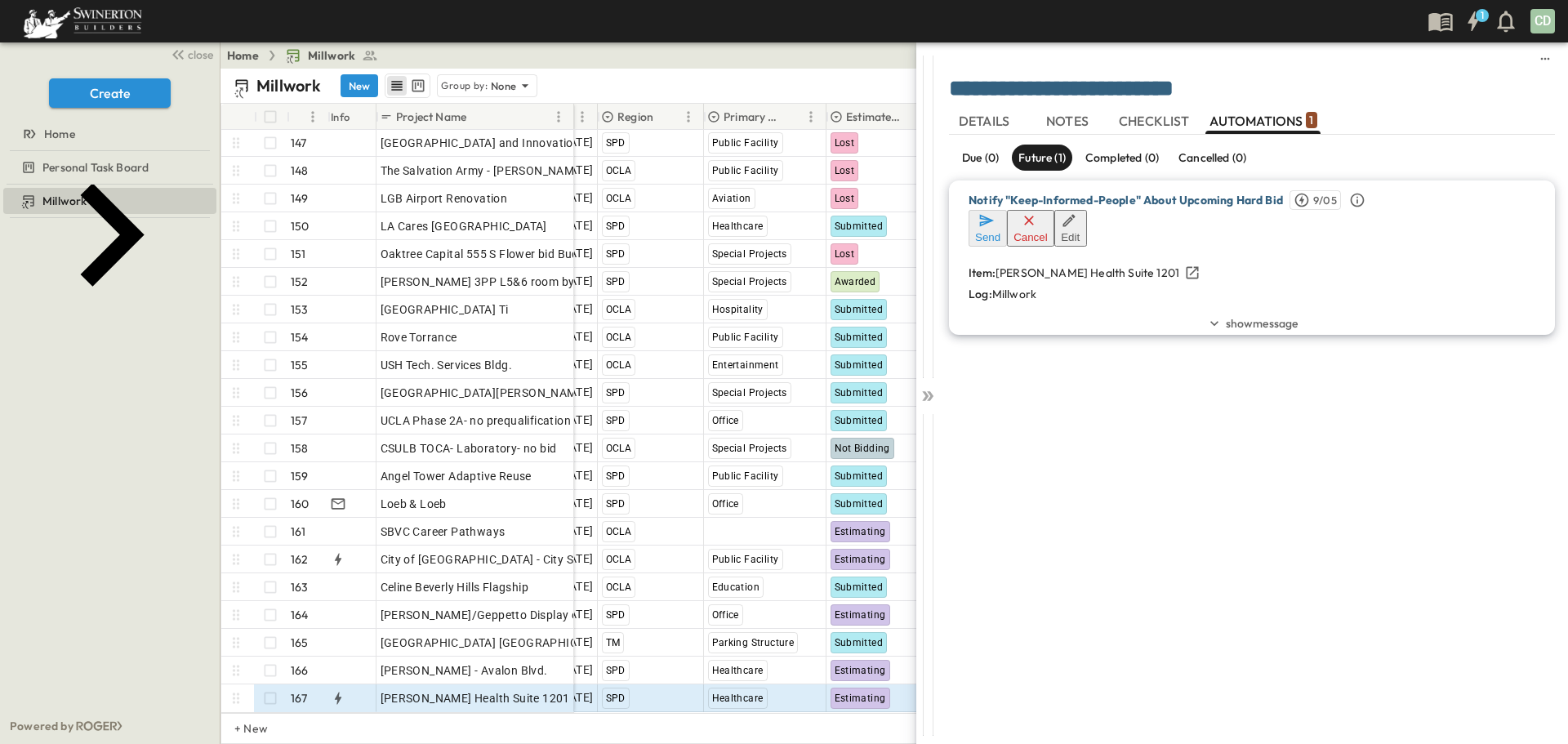
click at [792, 96] on div "Millwork New Group by: None" at bounding box center [809, 86] width 1150 height 25
click at [924, 399] on icon at bounding box center [925, 396] width 7 height 10
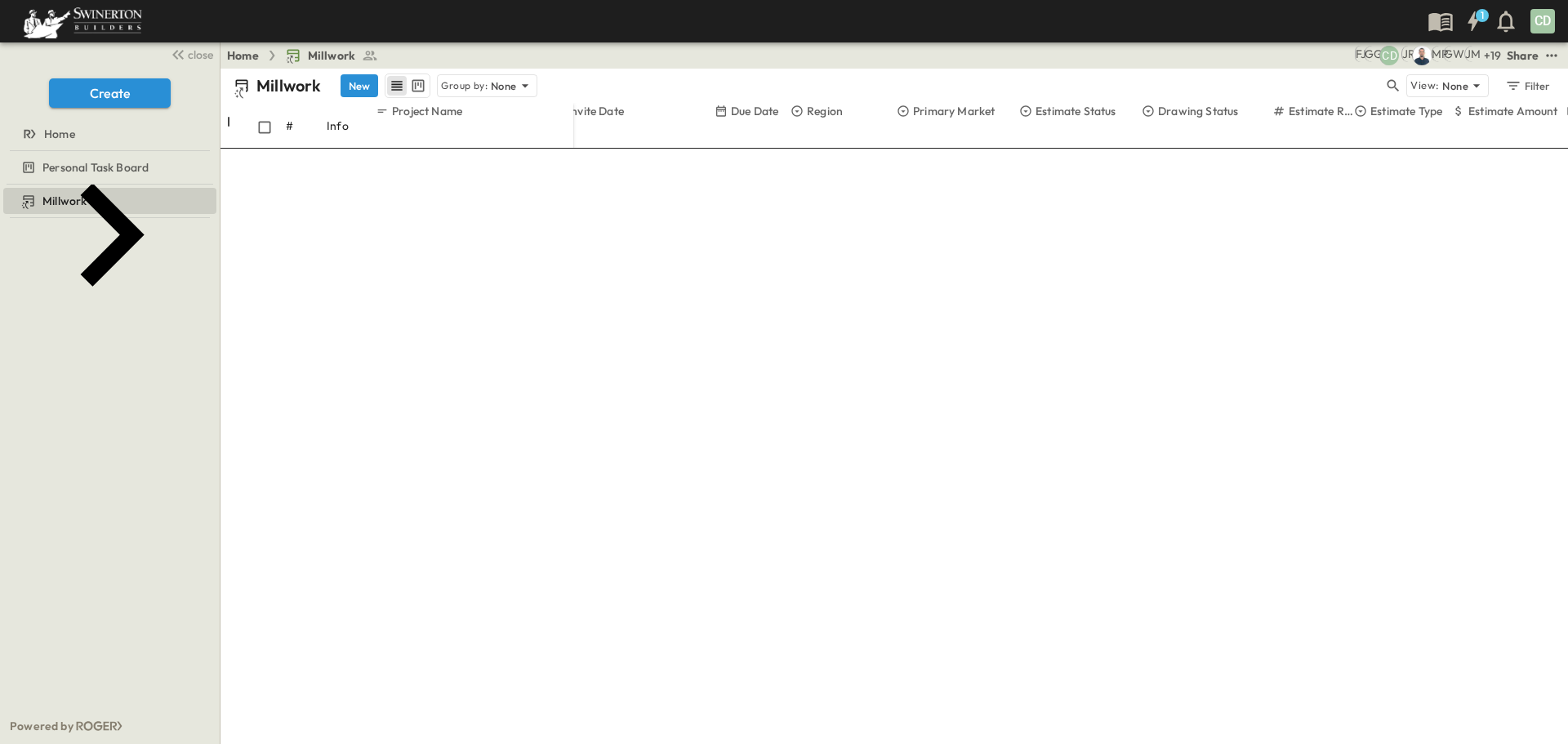
scroll to position [4068, 0]
drag, startPoint x: 650, startPoint y: 684, endPoint x: 575, endPoint y: 685, distance: 75.2
